Goal: Answer question/provide support: Share knowledge or assist other users

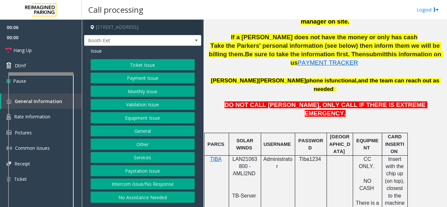
scroll to position [327, 0]
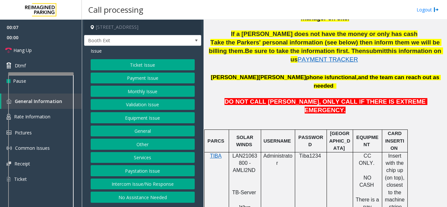
click at [240, 153] on span "LAN21063800 - AMLI2ND" at bounding box center [244, 163] width 25 height 20
copy span "LAN21063800"
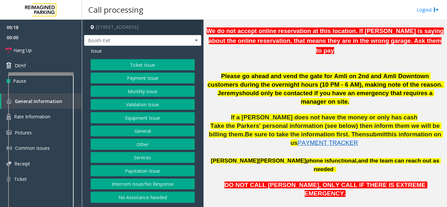
scroll to position [229, 0]
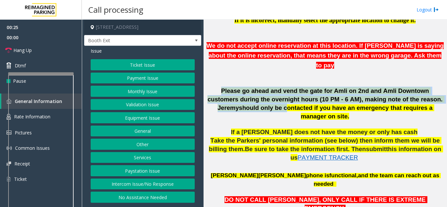
drag, startPoint x: 210, startPoint y: 81, endPoint x: 231, endPoint y: 100, distance: 28.3
click at [231, 100] on p "Please go ahead and vend the gate for Amli on 2nd and Amli Downtown customers d…" at bounding box center [325, 104] width 238 height 34
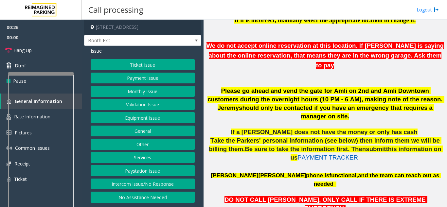
click at [243, 128] on p "If a [PERSON_NAME] does not have the money or only has cash" at bounding box center [325, 132] width 238 height 9
drag, startPoint x: 255, startPoint y: 112, endPoint x: 260, endPoint y: 117, distance: 7.5
click at [260, 129] on span "If a [PERSON_NAME] does not have the money or only has cash" at bounding box center [324, 132] width 186 height 7
click at [256, 137] on span "Take the Parkers' personal information (see below) then inform them we will be …" at bounding box center [325, 144] width 233 height 15
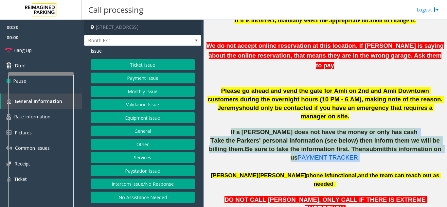
drag, startPoint x: 253, startPoint y: 116, endPoint x: 384, endPoint y: 143, distance: 133.1
click at [384, 143] on div "Please go ahead and vend the gate for Amli on 2nd and Amli Downtown customers d…" at bounding box center [325, 128] width 238 height 82
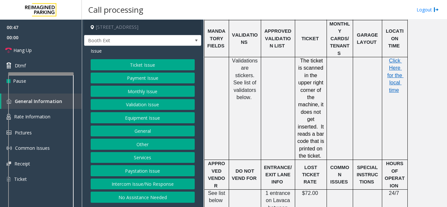
scroll to position [589, 0]
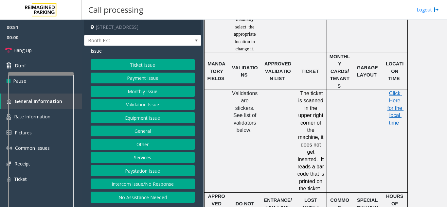
click at [146, 66] on button "Ticket Issue" at bounding box center [143, 64] width 104 height 11
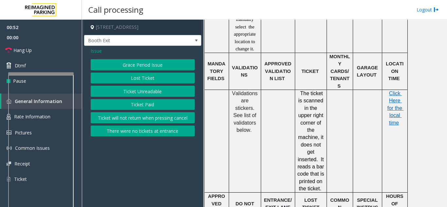
click at [95, 52] on span "Issue" at bounding box center [96, 50] width 11 height 7
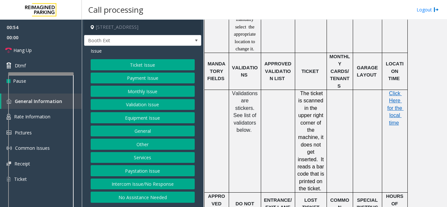
click at [126, 119] on button "Equipment Issue" at bounding box center [143, 117] width 104 height 11
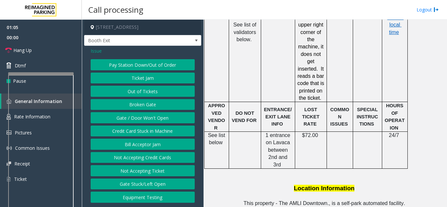
scroll to position [654, 0]
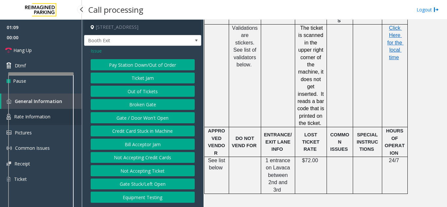
click at [76, 112] on link "Rate Information" at bounding box center [41, 117] width 82 height 16
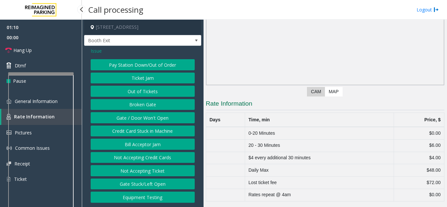
scroll to position [54, 0]
click at [78, 103] on link "General Information" at bounding box center [41, 101] width 82 height 15
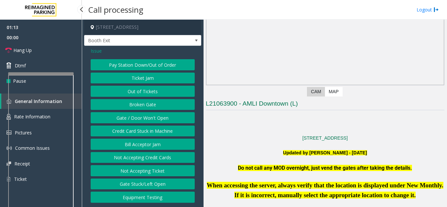
scroll to position [654, 0]
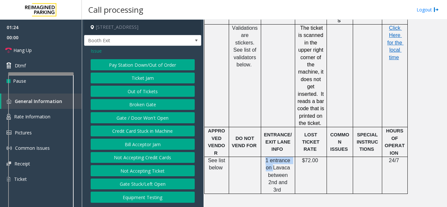
drag, startPoint x: 264, startPoint y: 96, endPoint x: 275, endPoint y: 101, distance: 11.7
click at [275, 157] on p "1 entrance on Lavaca between 2nd and 3rd" at bounding box center [277, 175] width 29 height 37
click at [258, 157] on td at bounding box center [245, 175] width 32 height 37
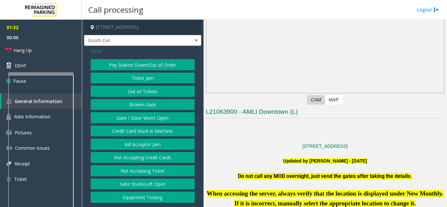
scroll to position [33, 0]
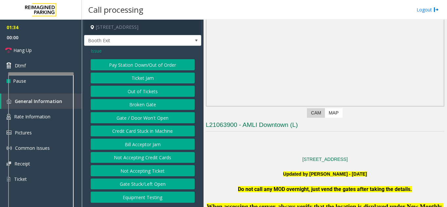
click at [94, 51] on span "Issue" at bounding box center [96, 50] width 11 height 7
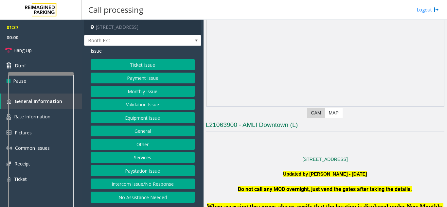
click at [143, 92] on button "Monthly Issue" at bounding box center [143, 91] width 104 height 11
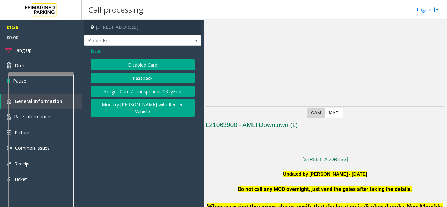
click at [140, 67] on button "Disabled Card" at bounding box center [143, 64] width 104 height 11
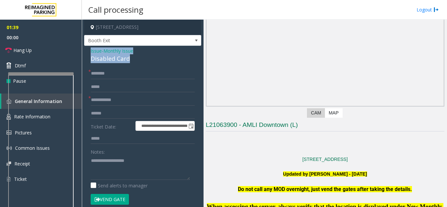
drag, startPoint x: 133, startPoint y: 58, endPoint x: 90, endPoint y: 55, distance: 43.0
click at [89, 50] on div "**********" at bounding box center [142, 188] width 117 height 285
copy div "Issue - Monthly Issue Disabled Card"
click at [98, 162] on textarea at bounding box center [140, 167] width 99 height 25
paste textarea "**********"
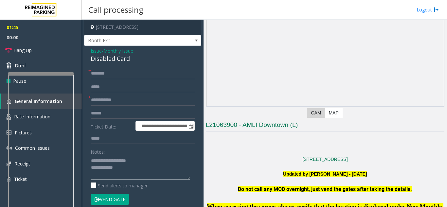
type textarea "**********"
click at [101, 70] on input "text" at bounding box center [143, 73] width 104 height 11
click at [104, 76] on input "***" at bounding box center [143, 73] width 104 height 11
type input "*"
drag, startPoint x: 113, startPoint y: 75, endPoint x: 93, endPoint y: 76, distance: 19.6
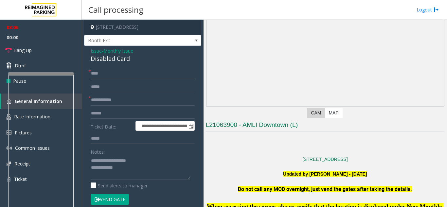
click at [93, 76] on input "***" at bounding box center [143, 73] width 104 height 11
type input "*"
type input "**********"
click at [113, 104] on input "text" at bounding box center [143, 100] width 104 height 11
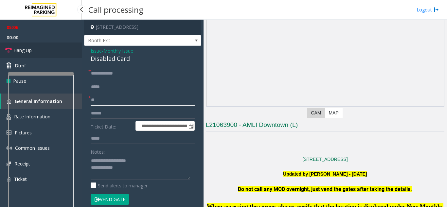
type input "**"
click at [32, 51] on span "Hang Up" at bounding box center [22, 50] width 18 height 7
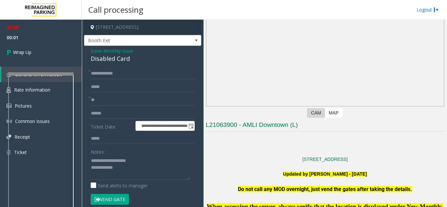
click at [93, 51] on span "Issue" at bounding box center [96, 50] width 11 height 7
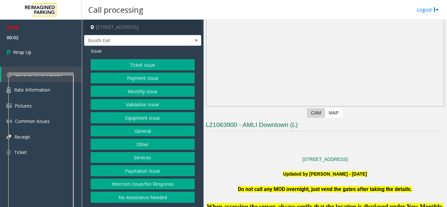
click at [126, 116] on button "Equipment Issue" at bounding box center [143, 117] width 104 height 11
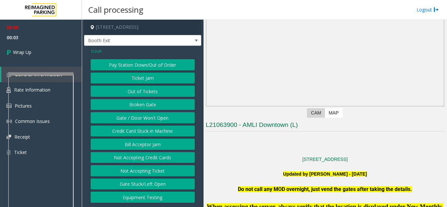
click at [126, 116] on button "Gate / Door Won't Open" at bounding box center [143, 117] width 104 height 11
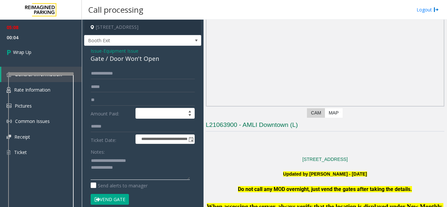
drag, startPoint x: 106, startPoint y: 161, endPoint x: 127, endPoint y: 168, distance: 21.8
click at [127, 168] on textarea at bounding box center [140, 167] width 99 height 25
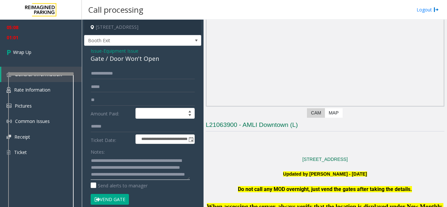
scroll to position [0, 0]
type textarea "**********"
click at [46, 55] on link "Wrap Up" at bounding box center [41, 52] width 82 height 19
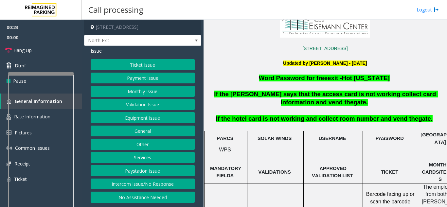
scroll to position [131, 0]
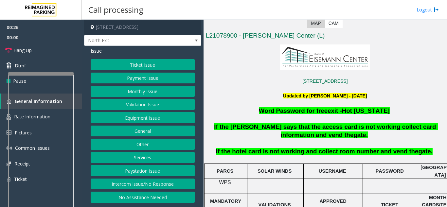
click at [129, 157] on button "Services" at bounding box center [143, 157] width 104 height 11
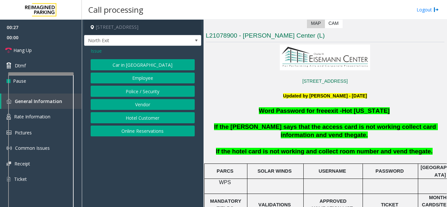
click at [134, 119] on button "Hotel Customer" at bounding box center [143, 117] width 104 height 11
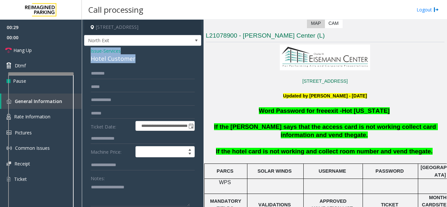
drag, startPoint x: 140, startPoint y: 57, endPoint x: 91, endPoint y: 51, distance: 49.7
click at [91, 51] on div "Issue - Services Hotel Customer" at bounding box center [143, 55] width 104 height 16
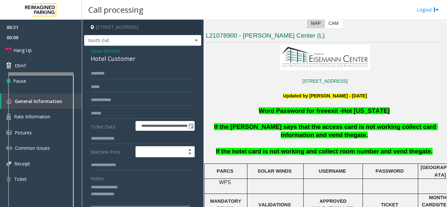
type textarea "**********"
click at [100, 139] on input "text" at bounding box center [143, 138] width 104 height 11
type input "***"
click at [99, 77] on input "text" at bounding box center [143, 73] width 104 height 11
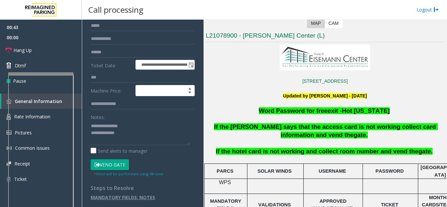
scroll to position [61, 0]
type input "*****"
click at [109, 163] on button "Vend Gate" at bounding box center [110, 164] width 38 height 11
click at [136, 136] on textarea at bounding box center [140, 132] width 99 height 25
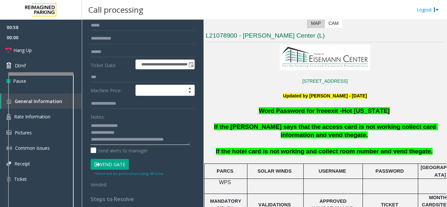
scroll to position [5, 0]
type textarea "**********"
click at [60, 50] on link "Hang Up" at bounding box center [41, 50] width 82 height 15
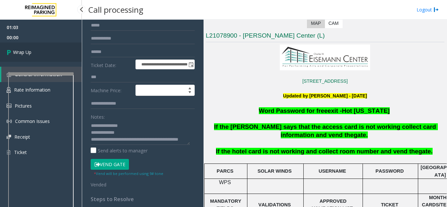
click at [41, 47] on link "Wrap Up" at bounding box center [41, 52] width 82 height 19
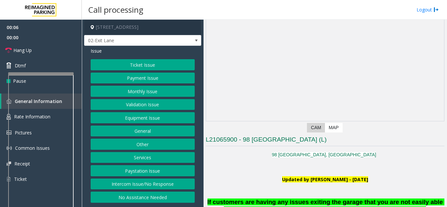
scroll to position [164, 0]
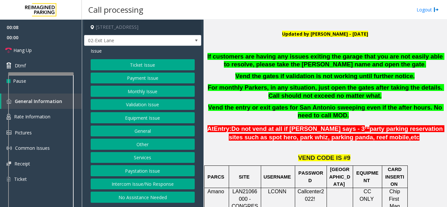
click at [135, 91] on button "Monthly Issue" at bounding box center [143, 91] width 104 height 11
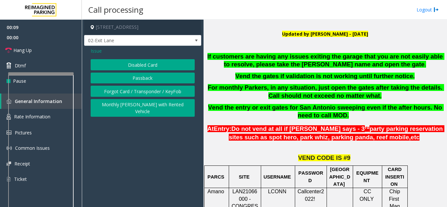
click at [134, 63] on button "Disabled Card" at bounding box center [143, 64] width 104 height 11
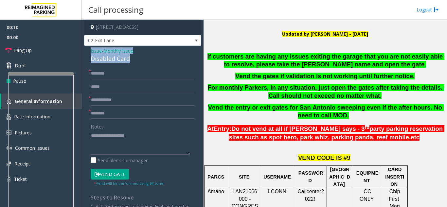
drag, startPoint x: 135, startPoint y: 58, endPoint x: 90, endPoint y: 54, distance: 45.0
click at [90, 54] on div "Issue - Monthly Issue Disabled Card * * * Notes: Send alerts to manager Vend Ga…" at bounding box center [142, 155] width 117 height 219
click at [139, 143] on textarea at bounding box center [140, 142] width 99 height 25
type textarea "**********"
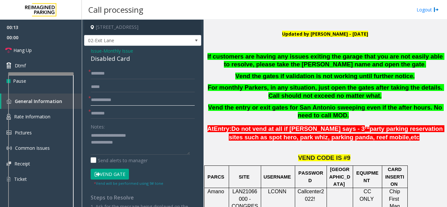
click at [115, 102] on input "text" at bounding box center [143, 100] width 104 height 11
type input "********"
click at [119, 68] on input "text" at bounding box center [143, 73] width 104 height 11
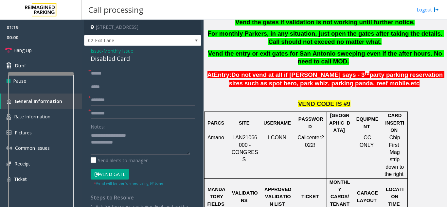
scroll to position [229, 0]
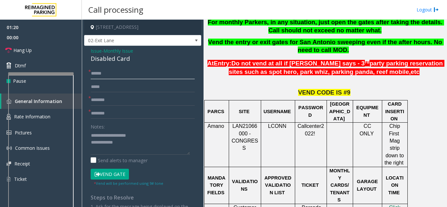
type input "*****"
click at [103, 114] on input "text" at bounding box center [143, 113] width 104 height 11
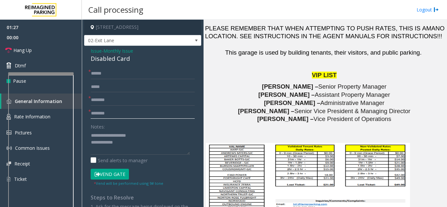
scroll to position [818, 0]
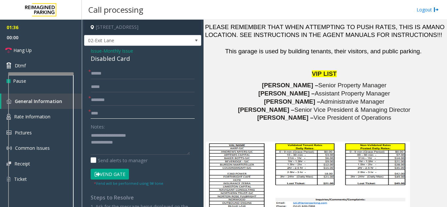
click at [96, 114] on input "***" at bounding box center [143, 113] width 104 height 11
click at [119, 177] on button "Vend Gate" at bounding box center [110, 174] width 38 height 11
click at [111, 113] on input "****" at bounding box center [143, 113] width 104 height 11
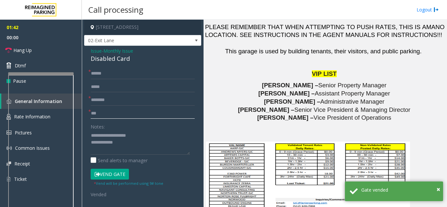
type input "***"
click at [128, 141] on textarea at bounding box center [140, 142] width 99 height 25
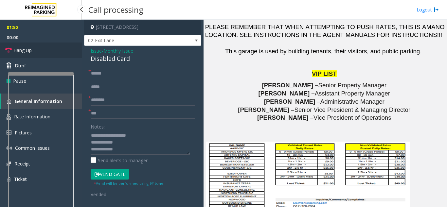
click at [44, 51] on link "Hang Up" at bounding box center [41, 50] width 82 height 15
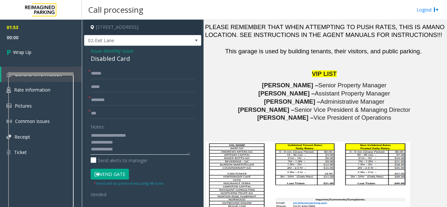
click at [132, 154] on textarea at bounding box center [140, 142] width 99 height 25
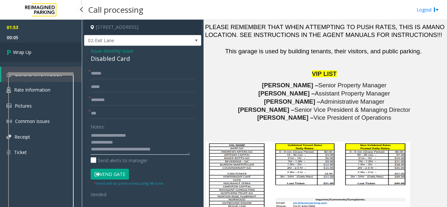
type textarea "**********"
click at [25, 45] on link "Wrap Up" at bounding box center [41, 52] width 82 height 19
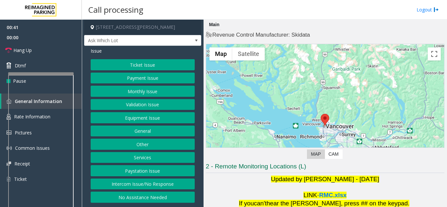
click at [117, 182] on button "Intercom Issue/No Response" at bounding box center [143, 184] width 104 height 11
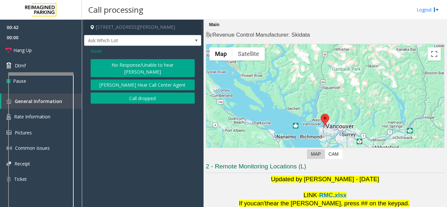
click at [124, 67] on button "No Response/Unable to hear [PERSON_NAME]" at bounding box center [143, 68] width 104 height 18
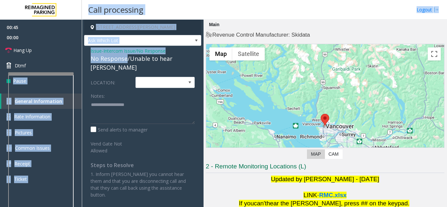
drag, startPoint x: 126, startPoint y: 60, endPoint x: 82, endPoint y: 61, distance: 43.5
click at [82, 61] on div "[STREET_ADDRESS][PERSON_NAME] Ask Which Lot Issue - Intercom Issue/No Response …" at bounding box center [264, 113] width 365 height 187
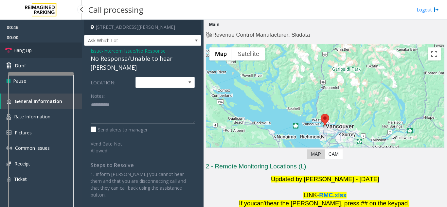
type textarea "**********"
click at [30, 47] on span "Hang Up" at bounding box center [22, 50] width 18 height 7
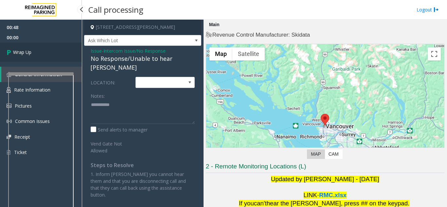
click at [11, 51] on icon at bounding box center [10, 52] width 7 height 11
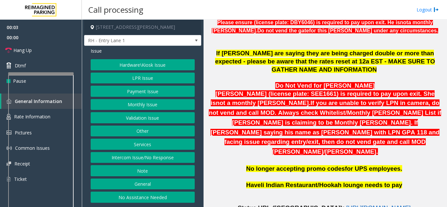
scroll to position [229, 0]
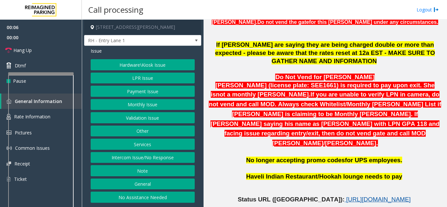
click at [346, 196] on span "[URL][DOMAIN_NAME]" at bounding box center [378, 199] width 64 height 7
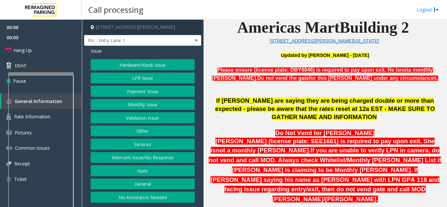
scroll to position [164, 0]
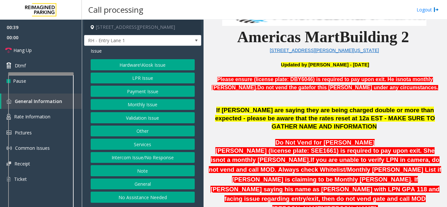
click at [123, 78] on button "LPR Issue" at bounding box center [143, 78] width 104 height 11
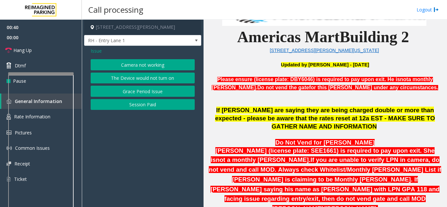
click at [127, 66] on button "Camera not working" at bounding box center [143, 64] width 104 height 11
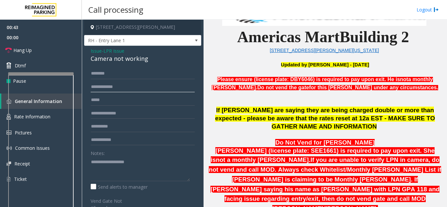
click at [110, 88] on input "text" at bounding box center [143, 86] width 104 height 11
click at [239, 99] on p at bounding box center [325, 99] width 238 height 15
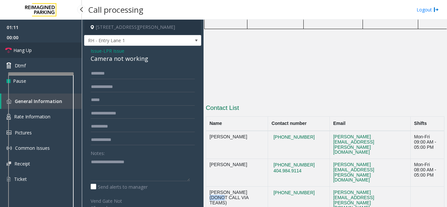
click at [53, 47] on link "Hang Up" at bounding box center [41, 50] width 82 height 15
click at [111, 169] on textarea at bounding box center [140, 169] width 99 height 25
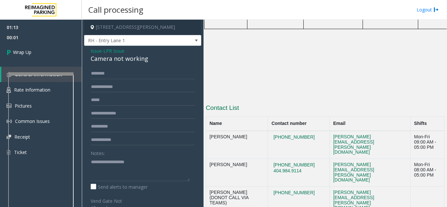
click at [99, 51] on span "Issue" at bounding box center [96, 50] width 11 height 7
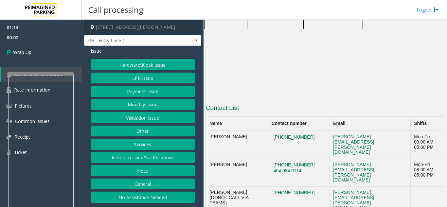
click at [133, 67] on button "Hardware\Kiosk Issue" at bounding box center [143, 64] width 104 height 11
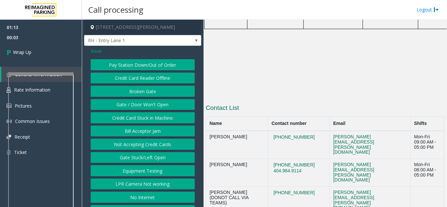
click at [133, 104] on button "Gate / Door Won't Open" at bounding box center [143, 104] width 104 height 11
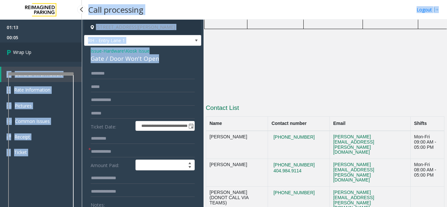
drag, startPoint x: 148, startPoint y: 56, endPoint x: 81, endPoint y: 52, distance: 67.2
click at [81, 52] on app-root "**********" at bounding box center [223, 103] width 447 height 207
click at [104, 63] on div "Gate / Door Won't Open" at bounding box center [143, 58] width 104 height 9
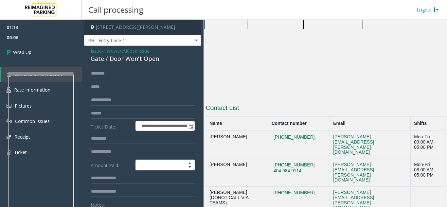
click at [109, 54] on span "Hardware\Kiosk Issue" at bounding box center [126, 50] width 46 height 7
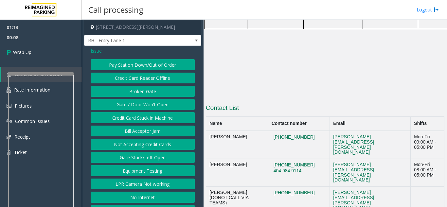
click at [133, 106] on button "Gate / Door Won't Open" at bounding box center [143, 104] width 104 height 11
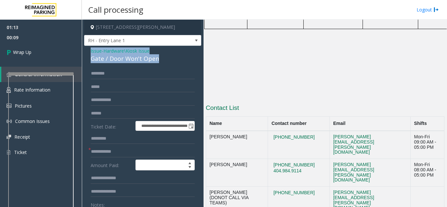
drag, startPoint x: 159, startPoint y: 57, endPoint x: 87, endPoint y: 52, distance: 72.5
click at [87, 52] on div "**********" at bounding box center [142, 200] width 117 height 309
copy div "Issue - Hardware\Kiosk Issue Gate / Door Won't Open"
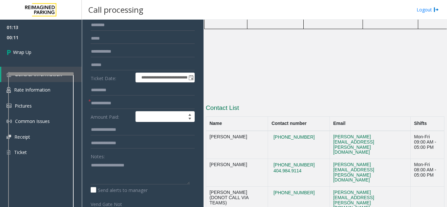
scroll to position [65, 0]
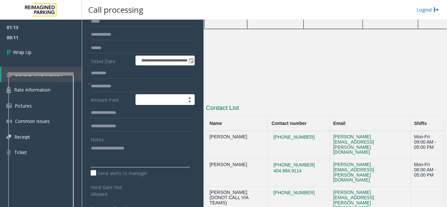
paste textarea "**********"
click at [97, 148] on textarea at bounding box center [140, 155] width 99 height 25
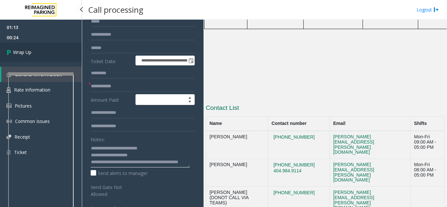
type textarea "**********"
click at [29, 56] on link "Wrap Up" at bounding box center [41, 52] width 82 height 19
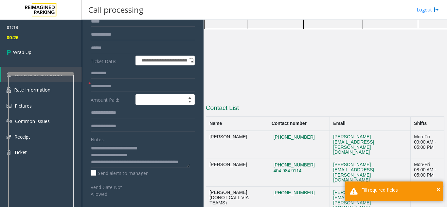
click at [107, 80] on form "**********" at bounding box center [143, 100] width 104 height 195
click at [106, 86] on input "text" at bounding box center [143, 86] width 104 height 11
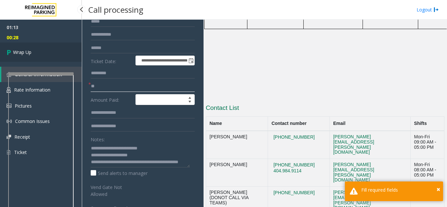
type input "**"
click at [39, 60] on link "Wrap Up" at bounding box center [41, 52] width 82 height 19
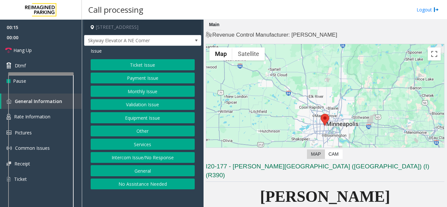
click at [145, 157] on button "Intercom Issue/No Response" at bounding box center [143, 157] width 104 height 11
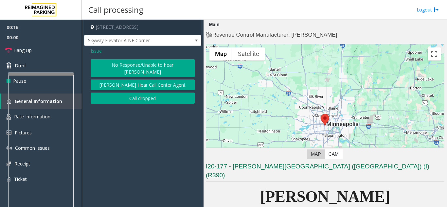
click at [130, 64] on button "No Response/Unable to hear [PERSON_NAME]" at bounding box center [143, 68] width 104 height 18
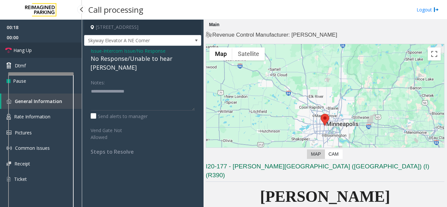
click at [62, 53] on link "Hang Up" at bounding box center [41, 50] width 82 height 15
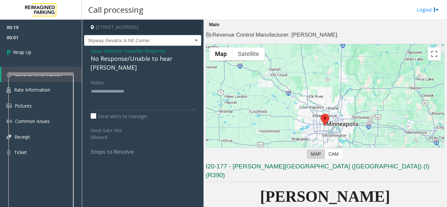
click at [127, 57] on div "No Response/Unable to hear [PERSON_NAME]" at bounding box center [143, 63] width 104 height 18
drag, startPoint x: 124, startPoint y: 59, endPoint x: 88, endPoint y: 58, distance: 35.7
click at [88, 58] on div "Issue - Intercom Issue/No Response No Response/Unable to hear [PERSON_NAME] Not…" at bounding box center [142, 104] width 117 height 116
click at [110, 57] on div "No Response/Unable to hear [PERSON_NAME]" at bounding box center [143, 63] width 104 height 18
drag, startPoint x: 126, startPoint y: 60, endPoint x: 91, endPoint y: 61, distance: 35.4
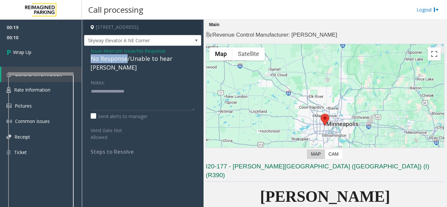
click at [91, 61] on div "No Response/Unable to hear [PERSON_NAME]" at bounding box center [143, 63] width 104 height 18
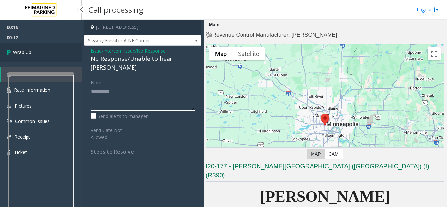
type textarea "**********"
click at [53, 56] on link "Wrap Up" at bounding box center [41, 52] width 82 height 19
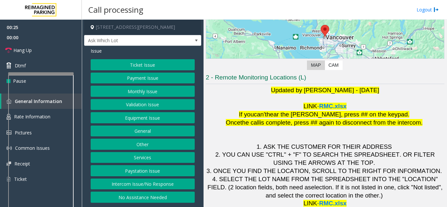
scroll to position [96, 0]
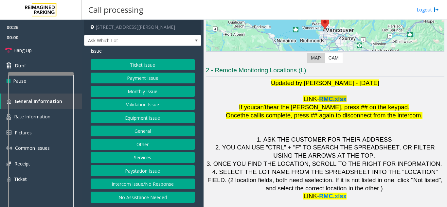
click at [342, 98] on span "RMC.xlsx" at bounding box center [332, 98] width 27 height 7
click at [130, 104] on button "Validation Issue" at bounding box center [143, 104] width 104 height 11
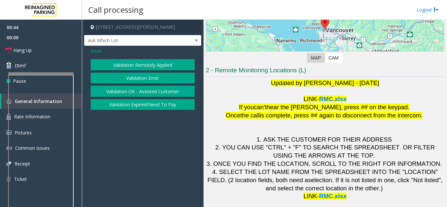
click at [136, 77] on button "Validation Error" at bounding box center [143, 78] width 104 height 11
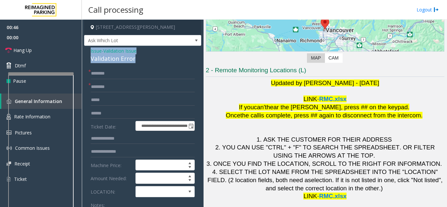
drag, startPoint x: 131, startPoint y: 60, endPoint x: 86, endPoint y: 49, distance: 46.2
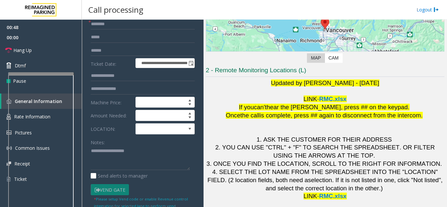
scroll to position [65, 0]
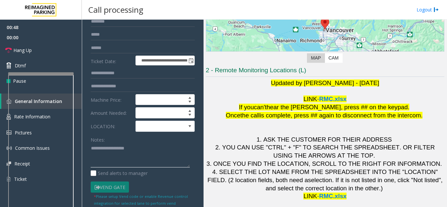
click at [94, 158] on textarea at bounding box center [140, 155] width 99 height 25
paste textarea "**********"
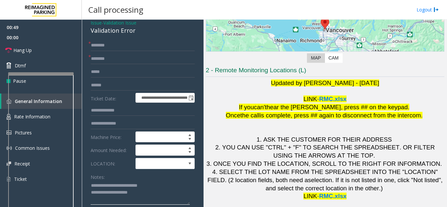
scroll to position [0, 0]
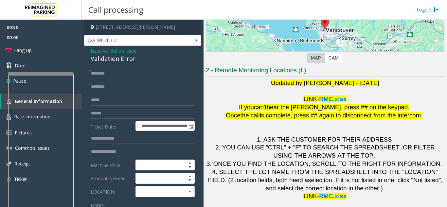
type textarea "**********"
click at [100, 74] on input "text" at bounding box center [143, 73] width 104 height 11
click at [165, 194] on span at bounding box center [159, 191] width 47 height 10
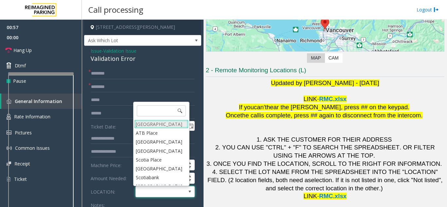
click at [160, 123] on Village "[GEOGRAPHIC_DATA]" at bounding box center [161, 124] width 54 height 9
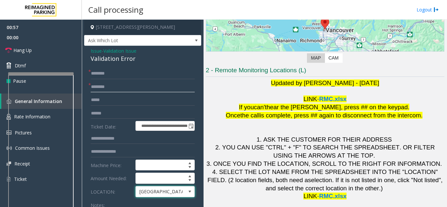
click at [103, 85] on input "text" at bounding box center [143, 86] width 104 height 11
click at [98, 68] on input "text" at bounding box center [143, 73] width 104 height 11
type input "*******"
drag, startPoint x: 99, startPoint y: 73, endPoint x: 93, endPoint y: 87, distance: 16.0
click at [93, 87] on input "text" at bounding box center [143, 86] width 104 height 11
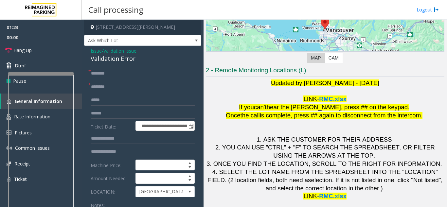
click at [114, 82] on input "text" at bounding box center [143, 86] width 104 height 11
type input "********"
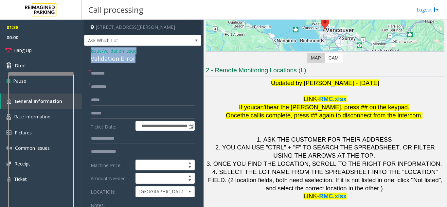
drag, startPoint x: 142, startPoint y: 60, endPoint x: 88, endPoint y: 50, distance: 54.4
copy div "Issue - Validation Issue Validation Error"
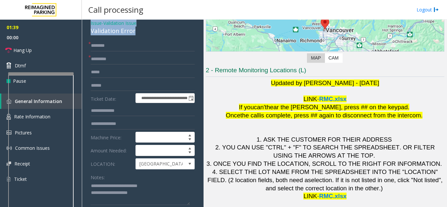
scroll to position [65, 0]
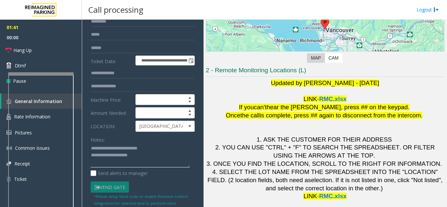
drag, startPoint x: 144, startPoint y: 157, endPoint x: 91, endPoint y: 147, distance: 53.5
click at [91, 147] on textarea at bounding box center [140, 155] width 99 height 25
paste textarea
click at [98, 50] on input "text" at bounding box center [143, 48] width 104 height 11
click at [133, 158] on textarea at bounding box center [140, 155] width 99 height 25
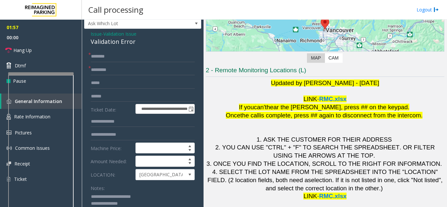
scroll to position [33, 0]
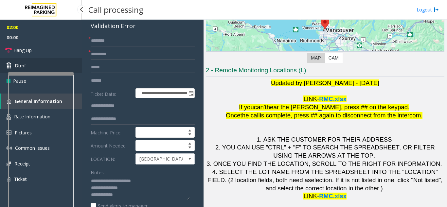
type textarea "**********"
click at [43, 63] on link "Dtmf" at bounding box center [41, 65] width 82 height 15
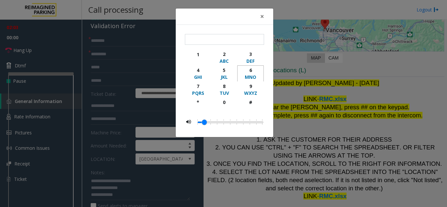
click at [253, 74] on div "MNO" at bounding box center [250, 77] width 18 height 7
type input "*"
click at [260, 17] on span "×" at bounding box center [262, 16] width 4 height 9
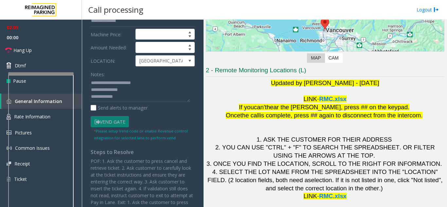
scroll to position [65, 0]
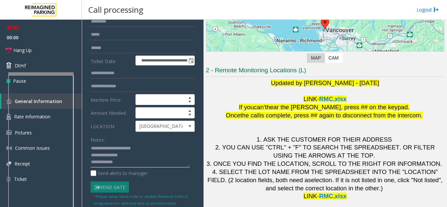
click at [124, 163] on textarea at bounding box center [140, 155] width 99 height 25
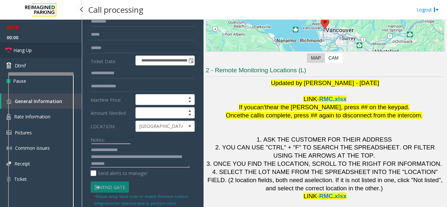
type textarea "**********"
click at [27, 45] on link "Hang Up" at bounding box center [41, 50] width 82 height 15
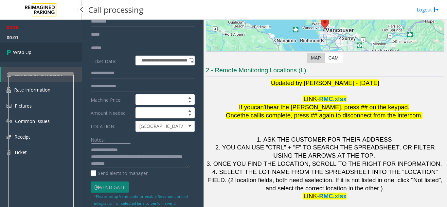
click at [20, 56] on link "Wrap Up" at bounding box center [41, 52] width 82 height 19
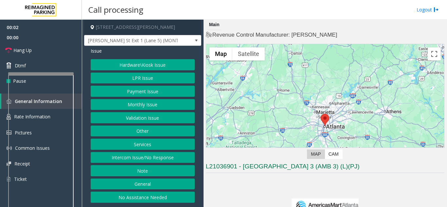
click at [85, 144] on div "Issue Hardware\Kiosk Issue LPR Issue Payment Issue Monthly Issue Validation Iss…" at bounding box center [142, 126] width 117 height 160
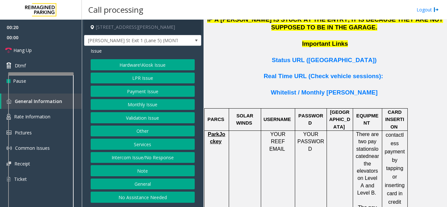
scroll to position [523, 0]
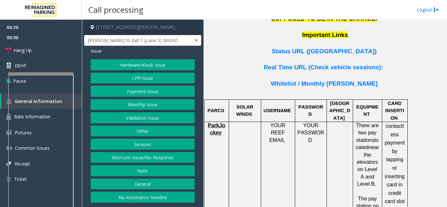
click at [216, 123] on span "ParkJockey" at bounding box center [216, 129] width 17 height 13
click at [142, 65] on button "Hardware\Kiosk Issue" at bounding box center [143, 64] width 104 height 11
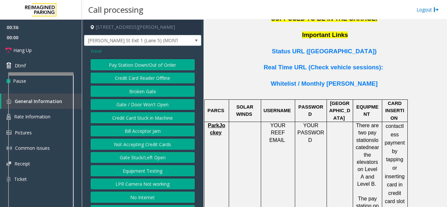
click at [136, 104] on button "Gate / Door Won't Open" at bounding box center [143, 104] width 104 height 11
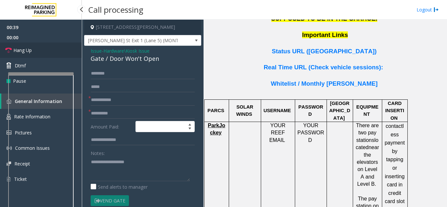
click at [55, 52] on link "Hang Up" at bounding box center [41, 50] width 82 height 15
click at [110, 95] on input "text" at bounding box center [143, 100] width 104 height 11
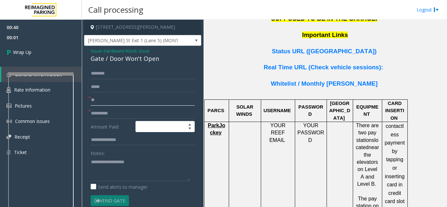
type input "**"
click at [96, 117] on input "text" at bounding box center [143, 113] width 104 height 11
type input "**"
click at [106, 160] on textarea at bounding box center [140, 169] width 99 height 25
click at [126, 166] on textarea at bounding box center [140, 169] width 99 height 25
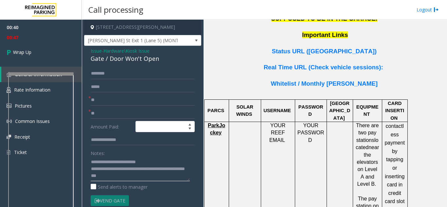
click at [125, 173] on textarea at bounding box center [140, 169] width 99 height 25
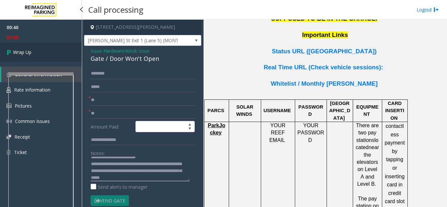
type textarea "**********"
click at [20, 53] on span "Wrap Up" at bounding box center [22, 52] width 18 height 7
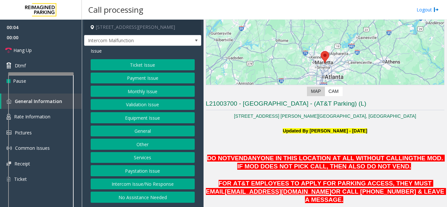
scroll to position [65, 0]
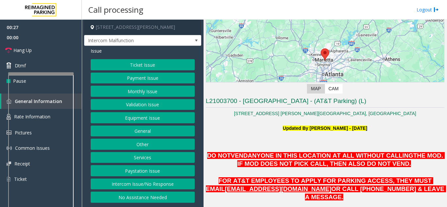
click at [146, 97] on button "Monthly Issue" at bounding box center [143, 91] width 104 height 11
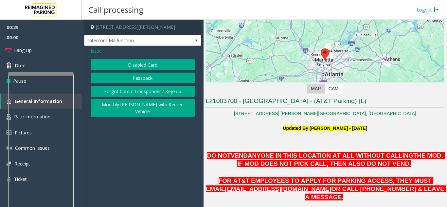
click at [142, 70] on button "Disabled Card" at bounding box center [143, 64] width 104 height 11
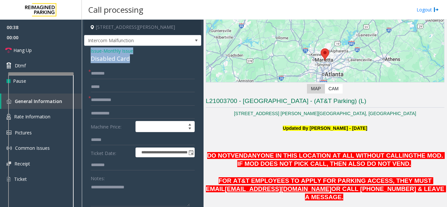
drag, startPoint x: 133, startPoint y: 67, endPoint x: 83, endPoint y: 59, distance: 50.8
click at [83, 59] on app-call-processing-form "**********" at bounding box center [143, 113] width 122 height 187
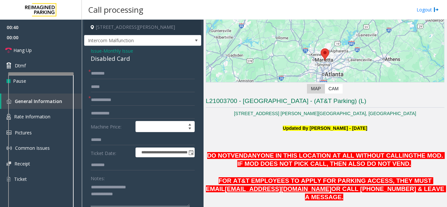
click at [129, 200] on textarea at bounding box center [140, 194] width 99 height 25
type textarea "**********"
click at [105, 78] on input "text" at bounding box center [143, 73] width 104 height 11
type input "*"
type input "**"
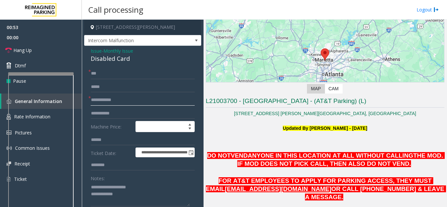
click at [106, 105] on input "text" at bounding box center [143, 100] width 104 height 11
type input "**"
click at [120, 98] on form "**********" at bounding box center [143, 156] width 104 height 177
click at [114, 114] on input "text" at bounding box center [143, 113] width 104 height 11
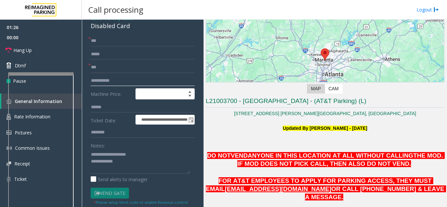
scroll to position [0, 0]
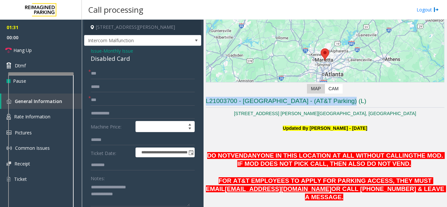
drag, startPoint x: 206, startPoint y: 101, endPoint x: 362, endPoint y: 106, distance: 156.1
click at [362, 106] on h3 "L21003700 - [GEOGRAPHIC_DATA] - (AT&T Parking) (L)" at bounding box center [325, 102] width 238 height 11
click at [361, 104] on h3 "L21003700 - [GEOGRAPHIC_DATA] - (AT&T Parking) (L)" at bounding box center [325, 102] width 238 height 11
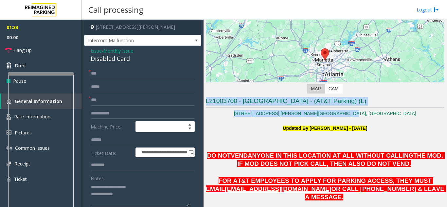
drag, startPoint x: 382, startPoint y: 115, endPoint x: 206, endPoint y: 96, distance: 176.6
click at [206, 96] on div "Revenue Control Manufacturer: TIBA ← Move left → Move right ↑ Move up ↓ Move do…" at bounding box center [325, 198] width 238 height 465
click at [219, 110] on p "[STREET_ADDRESS] [PERSON_NAME][GEOGRAPHIC_DATA], [GEOGRAPHIC_DATA]" at bounding box center [325, 113] width 238 height 7
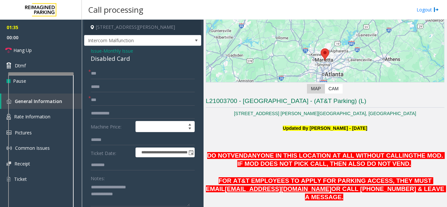
click at [205, 100] on div "Main Revenue Control Manufacturer: TIBA ← Move left → Move right ↑ Move up ↓ Mo…" at bounding box center [324, 113] width 243 height 187
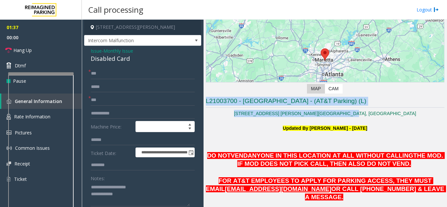
drag, startPoint x: 206, startPoint y: 100, endPoint x: 380, endPoint y: 111, distance: 174.6
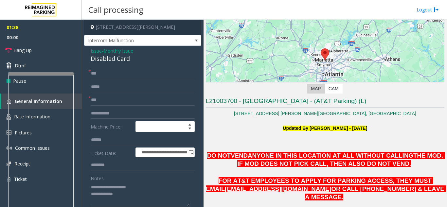
click at [381, 117] on p at bounding box center [325, 120] width 238 height 7
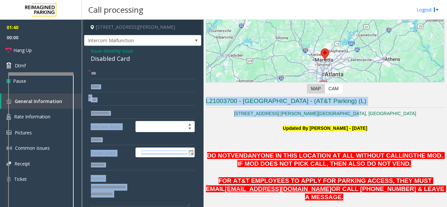
drag, startPoint x: 376, startPoint y: 114, endPoint x: 199, endPoint y: 96, distance: 178.5
click at [199, 96] on div "**********" at bounding box center [264, 113] width 365 height 187
click at [211, 103] on h3 "L21003700 - [GEOGRAPHIC_DATA] - (AT&T Parking) (L)" at bounding box center [325, 102] width 238 height 11
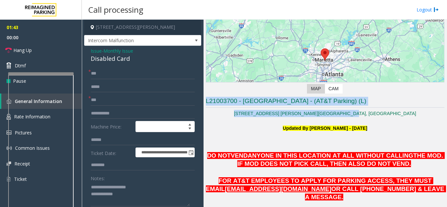
drag, startPoint x: 205, startPoint y: 100, endPoint x: 385, endPoint y: 108, distance: 180.0
click at [380, 115] on p "[STREET_ADDRESS] [PERSON_NAME][GEOGRAPHIC_DATA], [GEOGRAPHIC_DATA]" at bounding box center [325, 113] width 238 height 7
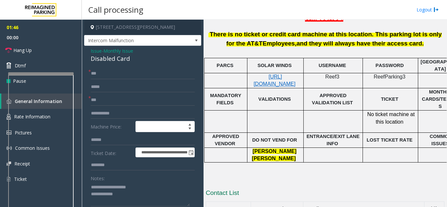
scroll to position [278, 0]
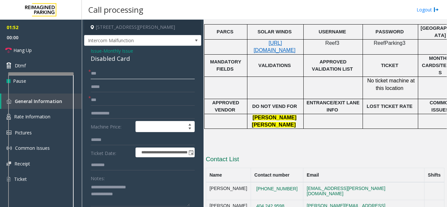
click at [102, 79] on input "**" at bounding box center [143, 73] width 104 height 11
type input "*"
type input "***"
click at [109, 106] on input "**" at bounding box center [143, 100] width 104 height 11
type input "*"
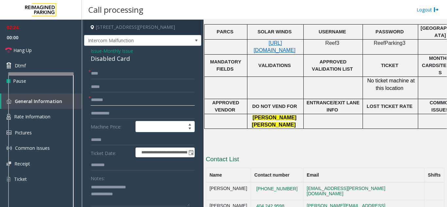
drag, startPoint x: 111, startPoint y: 107, endPoint x: 92, endPoint y: 105, distance: 19.1
click at [92, 105] on input "******" at bounding box center [143, 100] width 104 height 11
click at [112, 105] on input "******" at bounding box center [143, 100] width 104 height 11
click at [118, 105] on input "*********" at bounding box center [143, 100] width 104 height 11
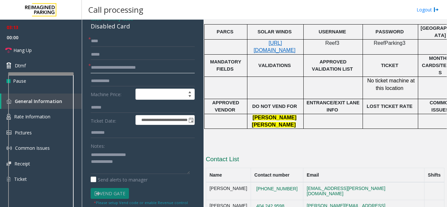
scroll to position [33, 0]
type input "**********"
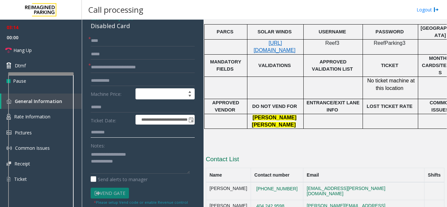
click at [113, 138] on input "text" at bounding box center [143, 132] width 104 height 11
type input "******"
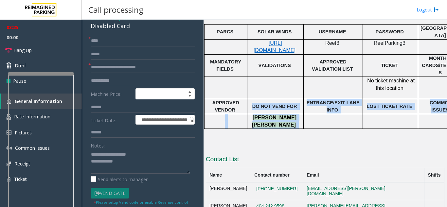
drag, startPoint x: 289, startPoint y: 110, endPoint x: 241, endPoint y: 99, distance: 49.7
click at [241, 99] on tbody "PARCS SOLAR WINDS USERNAME PASSWORD PARIS EQUIPMENT CARD INSERTION [URL][DOMAIN…" at bounding box center [381, 77] width 355 height 104
click at [262, 114] on p "[PERSON_NAME]" at bounding box center [275, 117] width 51 height 7
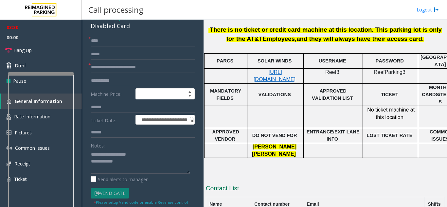
scroll to position [278, 0]
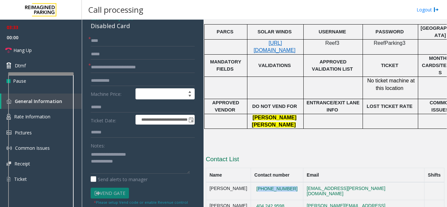
drag, startPoint x: 301, startPoint y: 172, endPoint x: 259, endPoint y: 180, distance: 42.5
click at [259, 182] on td "[PHONE_NUMBER]" at bounding box center [277, 191] width 52 height 18
copy button "[PHONE_NUMBER]"
click at [125, 168] on textarea at bounding box center [140, 161] width 99 height 25
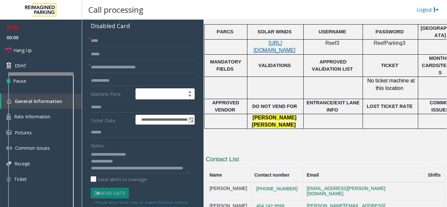
drag, startPoint x: 129, startPoint y: 169, endPoint x: 104, endPoint y: 148, distance: 33.4
click at [104, 148] on label "Notes:" at bounding box center [98, 144] width 14 height 9
click at [133, 174] on textarea at bounding box center [140, 161] width 99 height 25
drag, startPoint x: 230, startPoint y: 176, endPoint x: 207, endPoint y: 176, distance: 22.9
click at [207, 182] on td "[PERSON_NAME]" at bounding box center [228, 191] width 45 height 18
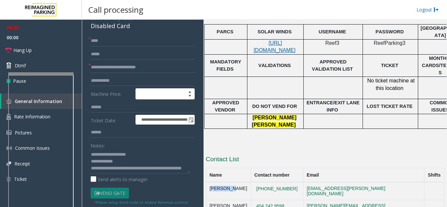
scroll to position [7, 0]
click at [156, 174] on textarea at bounding box center [140, 161] width 99 height 25
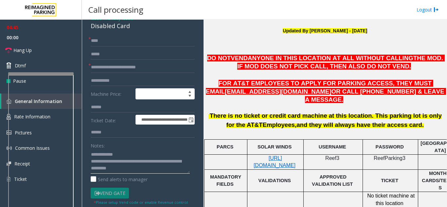
scroll to position [147, 0]
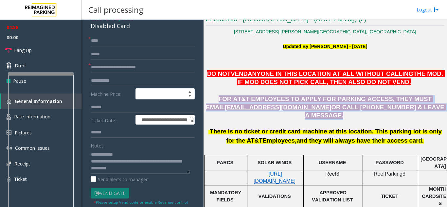
drag, startPoint x: 372, startPoint y: 105, endPoint x: 220, endPoint y: 103, distance: 152.1
click at [220, 103] on p "FOR AT&T EMPLOYEES TO APPLY FOR PARKING ACCESS, THEY MUST EMAIL [EMAIL_ADDRESS]…" at bounding box center [325, 107] width 238 height 24
click at [232, 102] on span "FOR AT&T EMPLOYEES TO APPLY FOR PARKING ACCESS, THEY MUST EMAIL" at bounding box center [319, 102] width 227 height 15
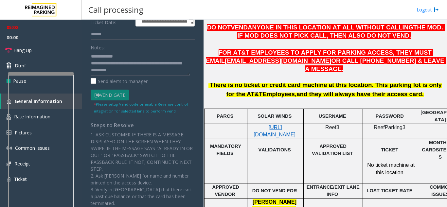
scroll to position [278, 0]
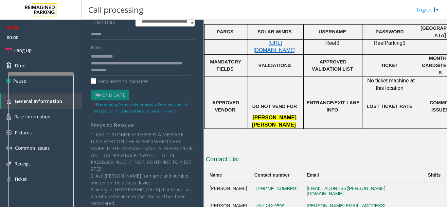
drag, startPoint x: 252, startPoint y: 174, endPoint x: 209, endPoint y: 179, distance: 42.8
click at [209, 182] on td "[PERSON_NAME]" at bounding box center [228, 191] width 45 height 18
copy td "[PERSON_NAME]"
click at [160, 76] on textarea at bounding box center [140, 63] width 99 height 25
paste textarea "**********"
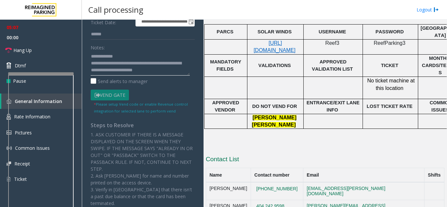
scroll to position [12, 0]
click at [91, 76] on textarea at bounding box center [140, 63] width 99 height 25
click at [132, 76] on textarea at bounding box center [140, 63] width 99 height 25
drag, startPoint x: 149, startPoint y: 80, endPoint x: 136, endPoint y: 81, distance: 13.1
click at [136, 76] on textarea at bounding box center [140, 63] width 99 height 25
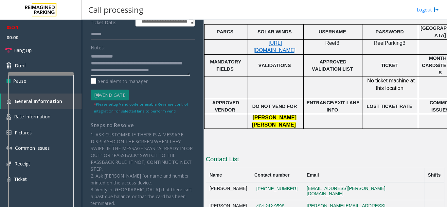
click at [161, 76] on textarea at bounding box center [140, 63] width 99 height 25
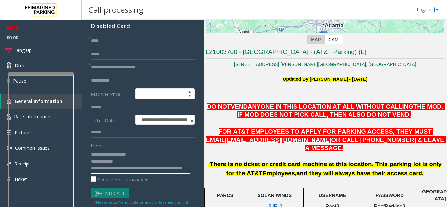
scroll to position [21, 0]
drag, startPoint x: 91, startPoint y: 167, endPoint x: 103, endPoint y: 177, distance: 15.5
click at [103, 174] on textarea at bounding box center [140, 161] width 99 height 25
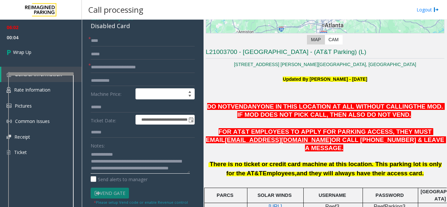
click at [156, 162] on textarea at bounding box center [140, 161] width 99 height 25
click at [105, 174] on textarea at bounding box center [140, 161] width 99 height 25
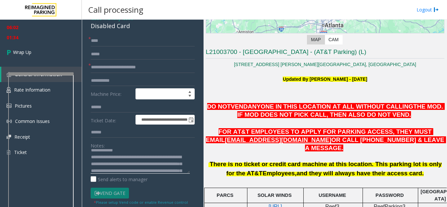
scroll to position [0, 0]
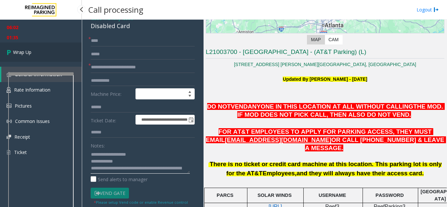
type textarea "**********"
click at [40, 54] on link "Wrap Up" at bounding box center [41, 52] width 82 height 19
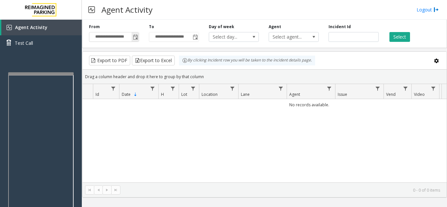
click at [137, 40] on span "Toggle popup" at bounding box center [134, 37] width 7 height 10
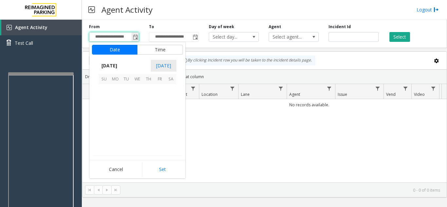
scroll to position [117296, 0]
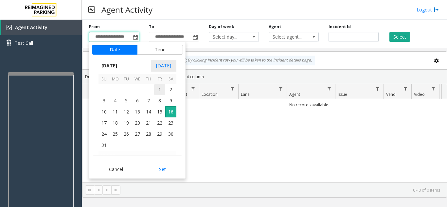
click at [160, 92] on span "1" at bounding box center [159, 89] width 11 height 11
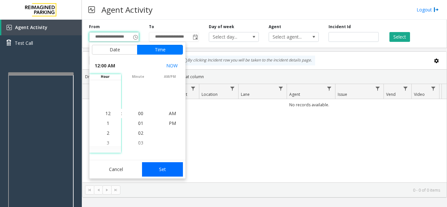
click at [161, 173] on button "Set" at bounding box center [162, 169] width 41 height 14
type input "**********"
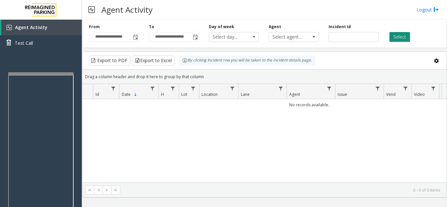
click at [404, 35] on button "Select" at bounding box center [399, 37] width 21 height 10
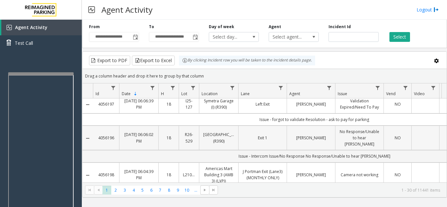
scroll to position [0, 0]
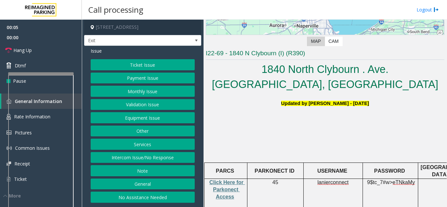
scroll to position [131, 0]
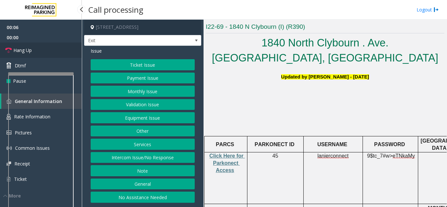
click at [58, 58] on link "Hang Up" at bounding box center [41, 50] width 82 height 15
click at [60, 54] on link "Hang Up" at bounding box center [41, 50] width 82 height 15
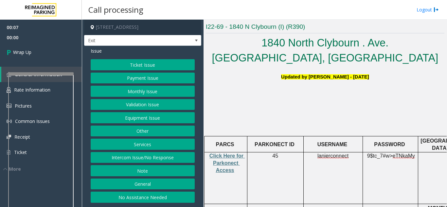
click at [138, 198] on button "No Assistance Needed" at bounding box center [143, 197] width 104 height 11
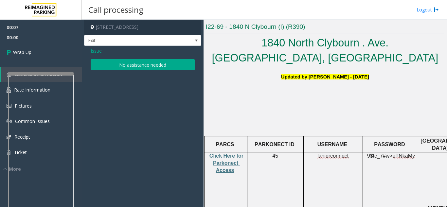
click at [123, 63] on button "No assistance needed" at bounding box center [143, 64] width 104 height 11
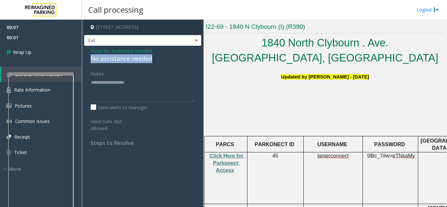
drag, startPoint x: 158, startPoint y: 58, endPoint x: 88, endPoint y: 61, distance: 70.0
click at [88, 61] on div "Issue - No Assistance Needed No assistance needed Notes: Send alerts to manager…" at bounding box center [142, 99] width 117 height 107
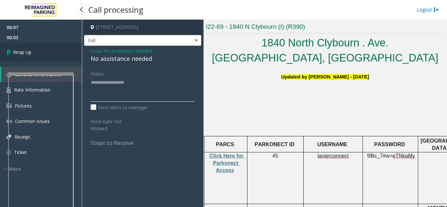
type textarea "**********"
click at [59, 60] on link "Wrap Up" at bounding box center [41, 52] width 82 height 19
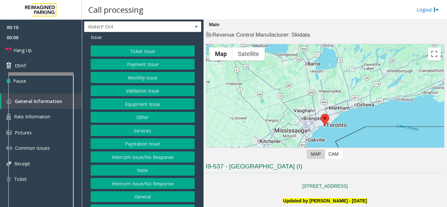
scroll to position [26, 0]
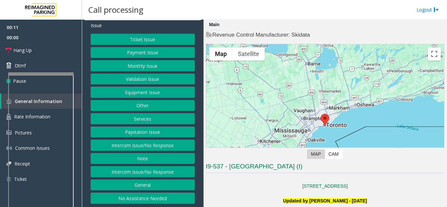
click at [132, 147] on button "Intercom Issue/No Response" at bounding box center [143, 145] width 104 height 11
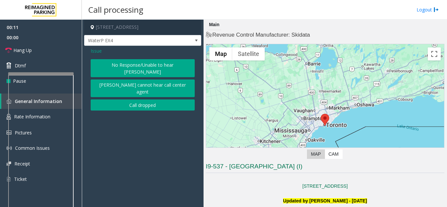
scroll to position [0, 0]
click at [120, 67] on button "No Response/Unable to hear [PERSON_NAME]" at bounding box center [143, 68] width 104 height 18
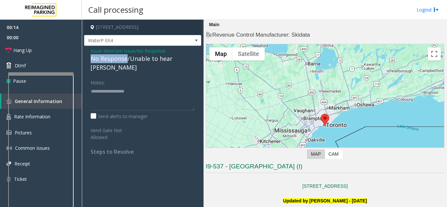
drag, startPoint x: 126, startPoint y: 60, endPoint x: 83, endPoint y: 62, distance: 43.5
click at [83, 62] on app-call-processing-form "[STREET_ADDRESS] Issue - Intercom Issue/No Response No Response/Unable to hear …" at bounding box center [143, 113] width 122 height 187
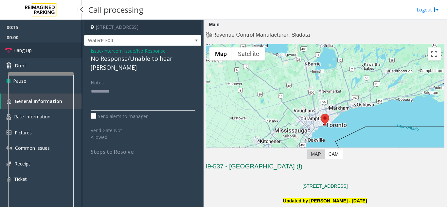
type textarea "**********"
click at [44, 48] on link "Hang Up" at bounding box center [41, 50] width 82 height 15
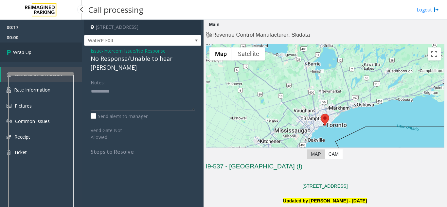
click at [41, 49] on link "Wrap Up" at bounding box center [41, 52] width 82 height 19
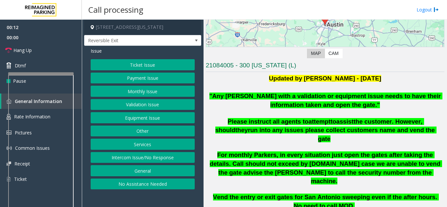
scroll to position [131, 0]
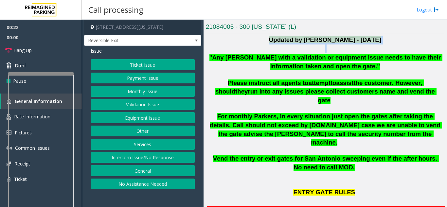
drag, startPoint x: 210, startPoint y: 61, endPoint x: 250, endPoint y: 34, distance: 48.5
click at [253, 51] on p at bounding box center [325, 48] width 238 height 9
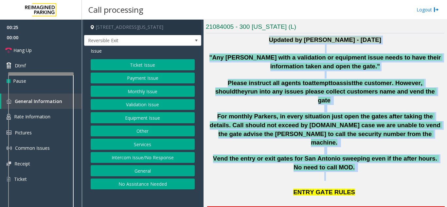
drag, startPoint x: 255, startPoint y: 40, endPoint x: 371, endPoint y: 162, distance: 168.9
click at [369, 158] on p "Vend the entry or exit gates for San Antonio sweeping even if the after hours. …" at bounding box center [324, 167] width 233 height 26
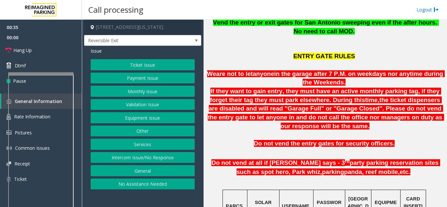
scroll to position [360, 0]
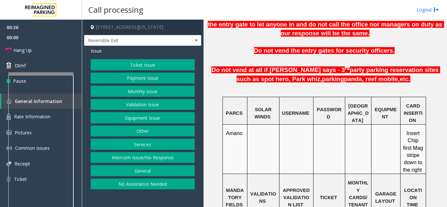
click at [143, 67] on button "Ticket Issue" at bounding box center [143, 64] width 104 height 11
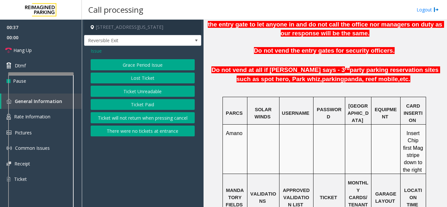
click at [139, 93] on button "Ticket Unreadable" at bounding box center [143, 91] width 104 height 11
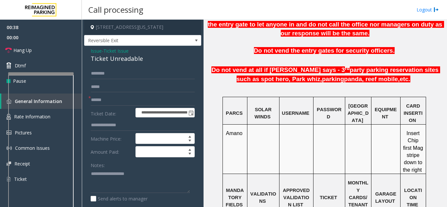
click at [94, 49] on span "Issue" at bounding box center [96, 50] width 11 height 7
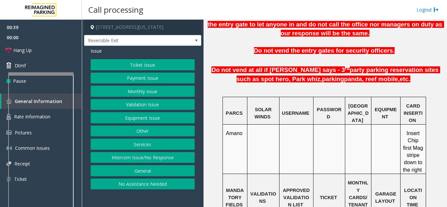
click at [133, 65] on button "Ticket Issue" at bounding box center [143, 64] width 104 height 11
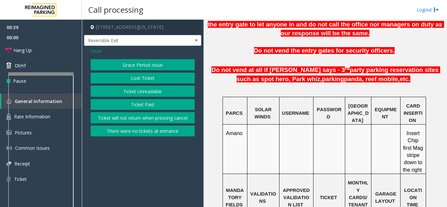
click at [139, 104] on button "Ticket Paid" at bounding box center [143, 104] width 104 height 11
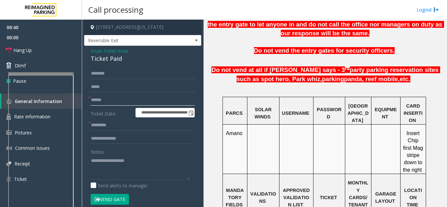
click at [116, 100] on input "text" at bounding box center [143, 100] width 104 height 11
type input "*********"
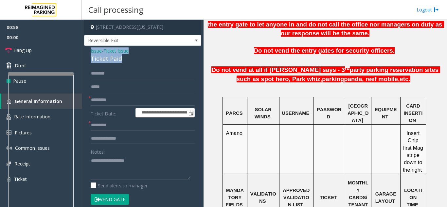
drag, startPoint x: 123, startPoint y: 58, endPoint x: 88, endPoint y: 48, distance: 36.3
click at [88, 48] on div "**********" at bounding box center [142, 202] width 117 height 313
click at [130, 175] on textarea at bounding box center [140, 167] width 99 height 25
type textarea "**********"
click at [103, 126] on input "text" at bounding box center [143, 125] width 104 height 11
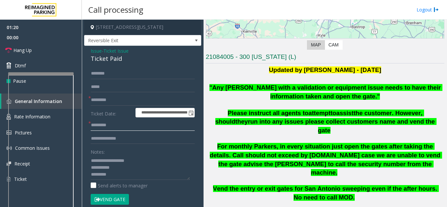
scroll to position [98, 0]
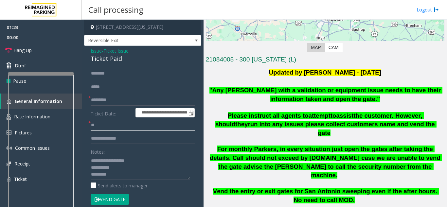
type input "**"
drag, startPoint x: 116, startPoint y: 174, endPoint x: 91, endPoint y: 174, distance: 25.2
click at [91, 174] on textarea at bounding box center [140, 167] width 99 height 25
click at [49, 54] on link "Hang Up" at bounding box center [41, 50] width 82 height 15
click at [138, 172] on textarea at bounding box center [140, 167] width 99 height 25
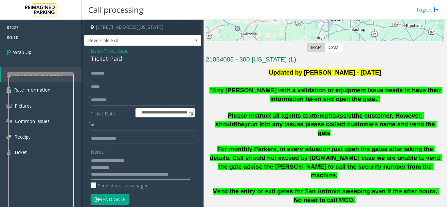
scroll to position [5, 0]
type textarea "**********"
click at [64, 55] on link "Wrap Up" at bounding box center [41, 52] width 82 height 19
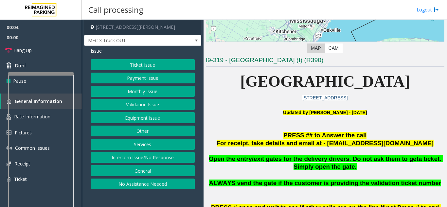
scroll to position [98, 0]
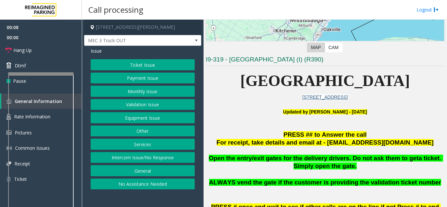
click at [142, 145] on button "Services" at bounding box center [143, 144] width 104 height 11
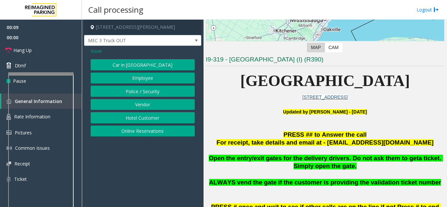
click at [137, 107] on button "Vendor" at bounding box center [143, 104] width 104 height 11
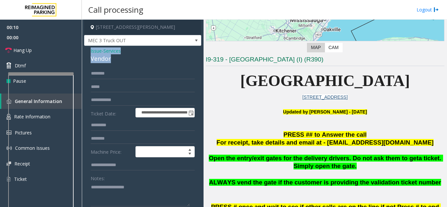
drag, startPoint x: 114, startPoint y: 60, endPoint x: 85, endPoint y: 50, distance: 30.3
click at [85, 50] on div "**********" at bounding box center [142, 171] width 117 height 250
type textarea "**********"
click at [104, 72] on input "text" at bounding box center [143, 73] width 104 height 11
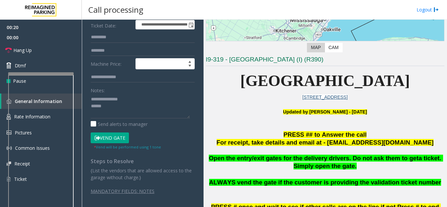
scroll to position [89, 0]
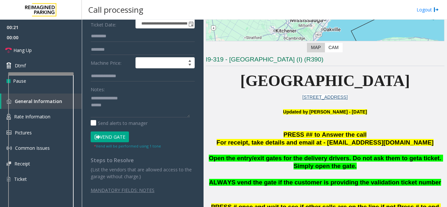
type input "***"
click at [103, 141] on button "Vend Gate" at bounding box center [110, 136] width 38 height 11
click at [114, 113] on textarea at bounding box center [140, 105] width 99 height 25
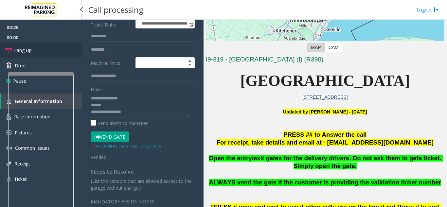
click at [63, 57] on link "Hang Up" at bounding box center [41, 50] width 82 height 15
click at [138, 110] on textarea at bounding box center [140, 105] width 99 height 25
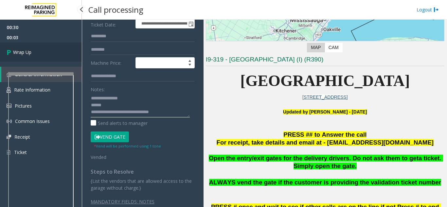
type textarea "**********"
click at [26, 56] on link "Wrap Up" at bounding box center [41, 52] width 82 height 19
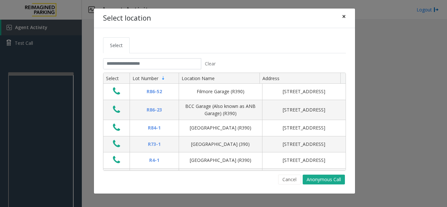
click at [347, 16] on button "×" at bounding box center [343, 17] width 13 height 16
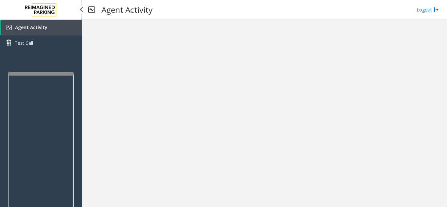
click at [43, 26] on span "Agent Activity" at bounding box center [31, 27] width 32 height 6
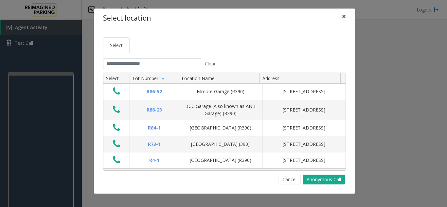
click at [341, 16] on button "×" at bounding box center [343, 17] width 13 height 16
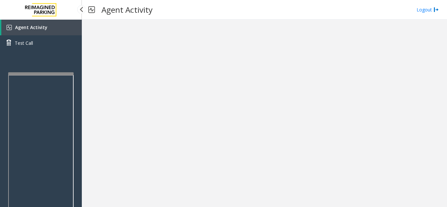
click at [40, 32] on link "Agent Activity" at bounding box center [41, 28] width 80 height 16
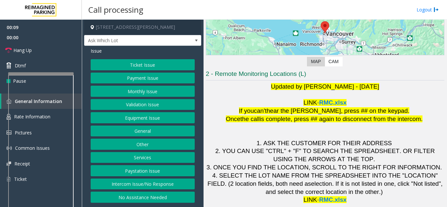
scroll to position [96, 0]
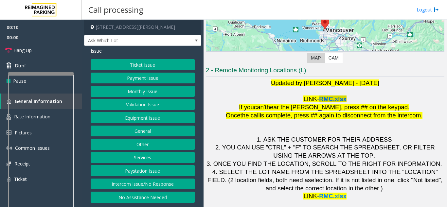
click at [334, 95] on span "RMC.xlsx" at bounding box center [332, 98] width 27 height 7
click at [27, 48] on span "Hang Up" at bounding box center [22, 50] width 18 height 7
click at [136, 200] on button "No Assistance Needed" at bounding box center [143, 197] width 104 height 11
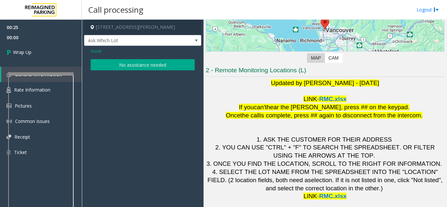
click at [145, 66] on button "No assistance needed" at bounding box center [143, 64] width 104 height 11
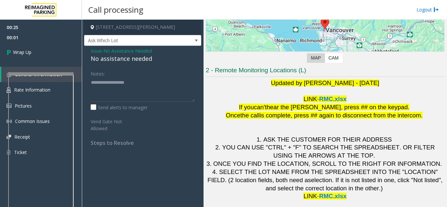
click at [97, 51] on span "Issue" at bounding box center [96, 50] width 11 height 7
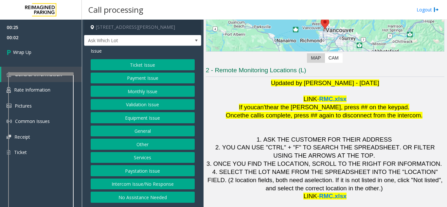
click at [137, 118] on button "Equipment Issue" at bounding box center [143, 117] width 104 height 11
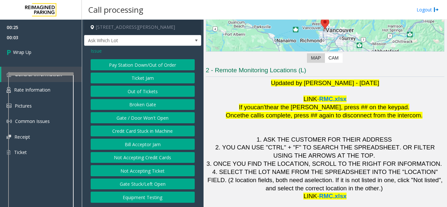
click at [139, 117] on button "Gate / Door Won't Open" at bounding box center [143, 117] width 104 height 11
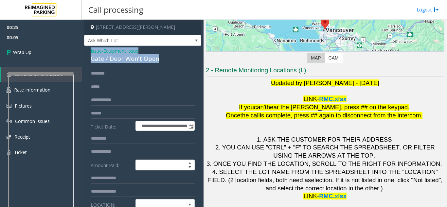
drag, startPoint x: 160, startPoint y: 56, endPoint x: 87, endPoint y: 51, distance: 72.5
click at [87, 51] on div "**********" at bounding box center [142, 211] width 117 height 331
copy div "Issue - Equipment Issue Gate / Door Won't Open"
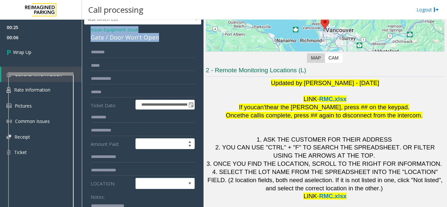
scroll to position [33, 0]
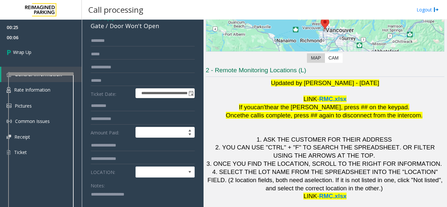
click at [102, 199] on textarea at bounding box center [140, 201] width 99 height 25
paste textarea "**********"
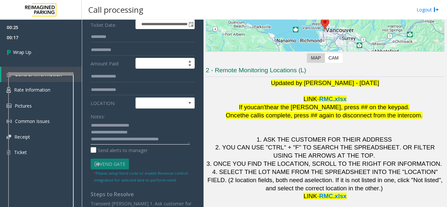
scroll to position [102, 0]
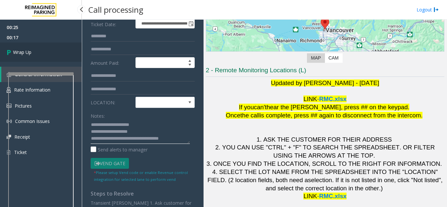
type textarea "**********"
click at [43, 58] on link "Wrap Up" at bounding box center [41, 52] width 82 height 19
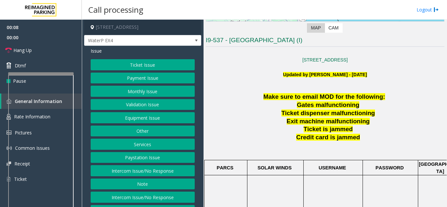
scroll to position [131, 0]
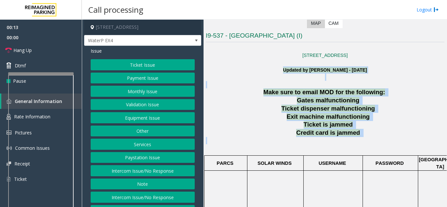
drag, startPoint x: 263, startPoint y: 70, endPoint x: 363, endPoint y: 143, distance: 124.2
click at [263, 120] on p "Exit machine malfunctioning" at bounding box center [329, 117] width 231 height 8
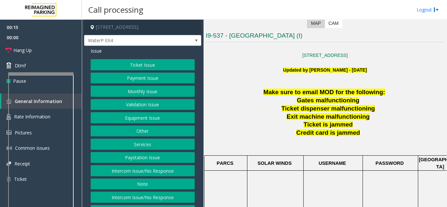
click at [147, 175] on button "Intercom Issue/No Response" at bounding box center [143, 170] width 104 height 11
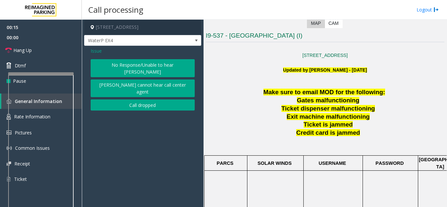
click at [133, 63] on button "No Response/Unable to hear [PERSON_NAME]" at bounding box center [143, 68] width 104 height 18
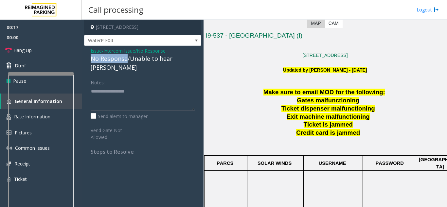
drag, startPoint x: 126, startPoint y: 59, endPoint x: 86, endPoint y: 59, distance: 40.2
click at [86, 59] on div "Issue - Intercom Issue/No Response No Response/Unable to hear [PERSON_NAME] Not…" at bounding box center [142, 104] width 117 height 116
click at [149, 86] on textarea at bounding box center [143, 98] width 104 height 25
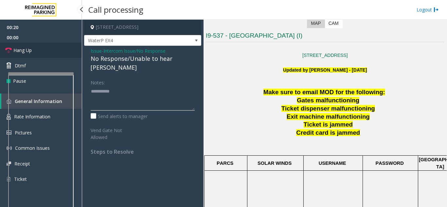
type textarea "**********"
click at [42, 49] on link "Hang Up" at bounding box center [41, 50] width 82 height 15
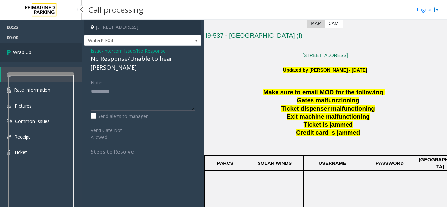
click at [38, 49] on link "Wrap Up" at bounding box center [41, 52] width 82 height 19
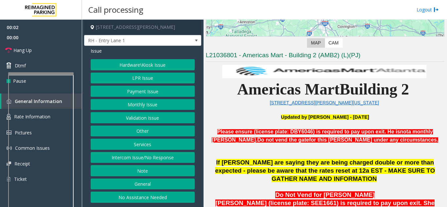
scroll to position [131, 0]
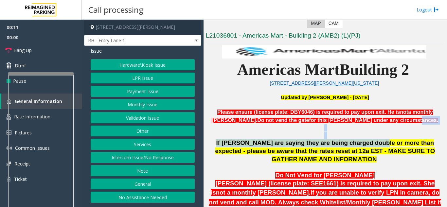
drag, startPoint x: 399, startPoint y: 123, endPoint x: 353, endPoint y: 144, distance: 50.7
click at [130, 156] on button "Intercom Issue/No Response" at bounding box center [143, 157] width 104 height 11
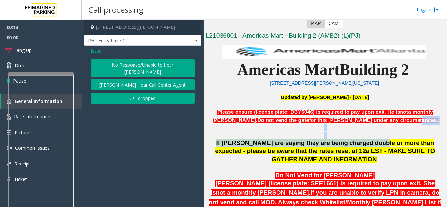
click at [123, 66] on button "No Response/Unable to hear [PERSON_NAME]" at bounding box center [143, 68] width 104 height 18
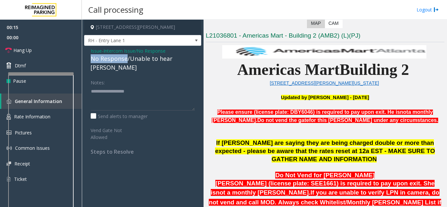
drag, startPoint x: 127, startPoint y: 59, endPoint x: 88, endPoint y: 57, distance: 39.0
click at [88, 57] on div "Issue - Intercom Issue/No Response No Response/Unable to hear [PERSON_NAME] Not…" at bounding box center [142, 104] width 117 height 116
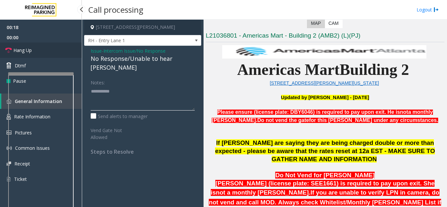
type textarea "**********"
click at [51, 48] on link "Hang Up" at bounding box center [41, 50] width 82 height 15
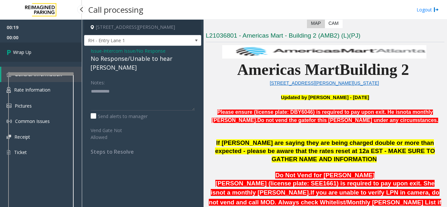
click at [31, 54] on span "Wrap Up" at bounding box center [22, 52] width 18 height 7
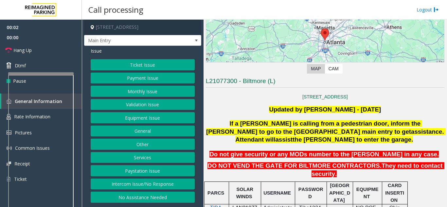
scroll to position [98, 0]
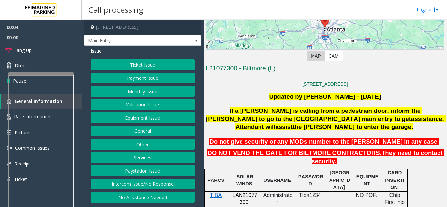
click at [231, 138] on p "Do not give security or any MODs number to the [PERSON_NAME] in any case." at bounding box center [325, 142] width 240 height 8
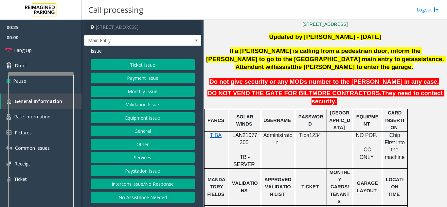
scroll to position [125, 0]
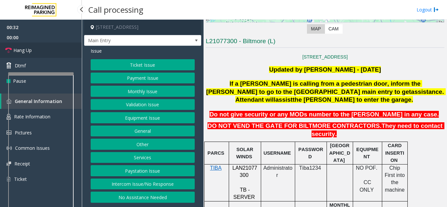
click at [58, 53] on link "Hang Up" at bounding box center [41, 50] width 82 height 15
click at [139, 123] on button "Equipment Issue" at bounding box center [143, 117] width 104 height 11
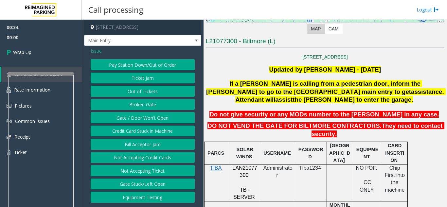
click at [139, 123] on button "Gate / Door Won't Open" at bounding box center [143, 117] width 104 height 11
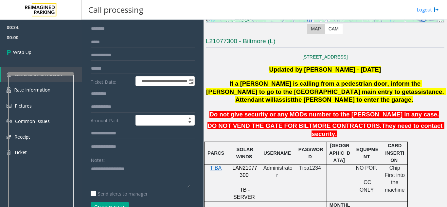
scroll to position [98, 0]
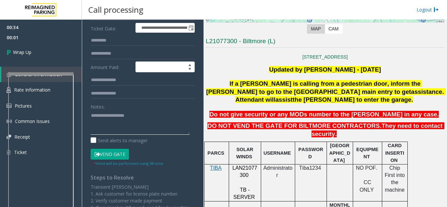
click at [107, 125] on textarea at bounding box center [140, 122] width 99 height 25
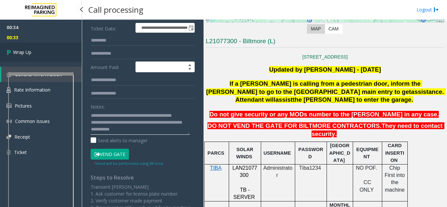
type textarea "**********"
click at [38, 43] on link "Wrap Up" at bounding box center [41, 52] width 82 height 19
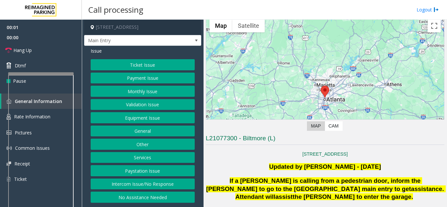
scroll to position [131, 0]
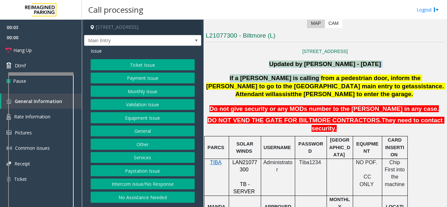
drag, startPoint x: 262, startPoint y: 61, endPoint x: 277, endPoint y: 71, distance: 18.1
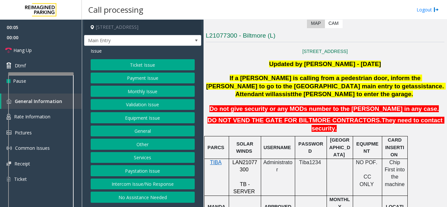
click at [286, 89] on span ". Attendant will" at bounding box center [340, 90] width 210 height 15
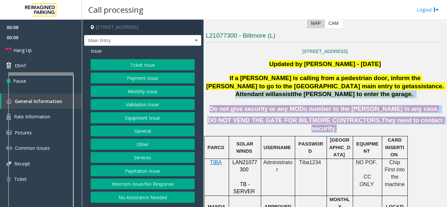
drag, startPoint x: 286, startPoint y: 86, endPoint x: 429, endPoint y: 116, distance: 147.1
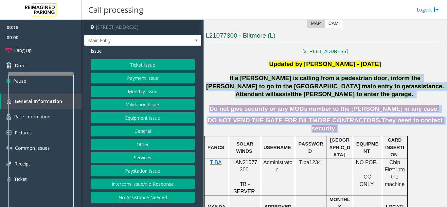
drag, startPoint x: 207, startPoint y: 79, endPoint x: 439, endPoint y: 119, distance: 235.3
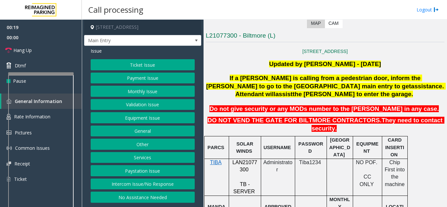
click at [240, 51] on p "[STREET_ADDRESS]" at bounding box center [325, 51] width 238 height 5
click at [146, 45] on span "Main Entry" at bounding box center [130, 40] width 93 height 10
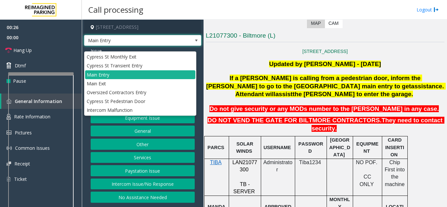
click at [146, 45] on span "Main Entry" at bounding box center [130, 40] width 93 height 10
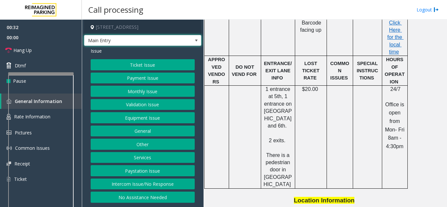
scroll to position [327, 0]
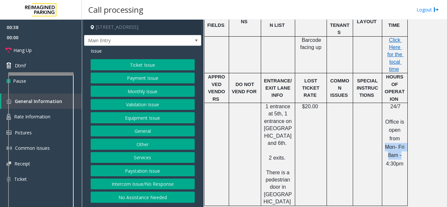
drag, startPoint x: 385, startPoint y: 110, endPoint x: 398, endPoint y: 120, distance: 16.1
click at [400, 119] on span "Office is open from Mon- Fri 8am - 4:30pm" at bounding box center [395, 142] width 21 height 47
click at [397, 121] on p "Office is open from Mon- Fri 8am - 4:30pm" at bounding box center [394, 143] width 21 height 50
click at [399, 126] on span "Office is open from Mon- Fri 8am - 4:30pm" at bounding box center [395, 142] width 21 height 47
drag, startPoint x: 404, startPoint y: 129, endPoint x: 386, endPoint y: 108, distance: 27.1
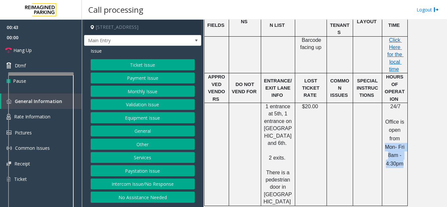
click at [386, 118] on p "Office is open from Mon- Fri 8am - 4:30pm" at bounding box center [394, 143] width 21 height 50
click at [382, 117] on div at bounding box center [382, 154] width 2 height 103
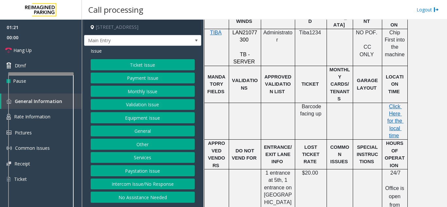
scroll to position [289, 0]
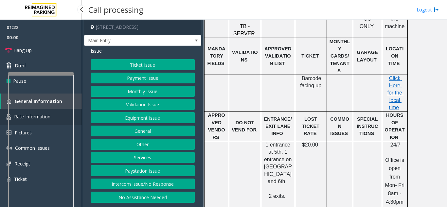
click at [78, 113] on link "Rate Information" at bounding box center [41, 117] width 82 height 16
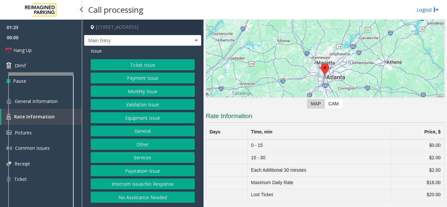
scroll to position [50, 0]
click at [78, 103] on link "General Information" at bounding box center [41, 101] width 82 height 15
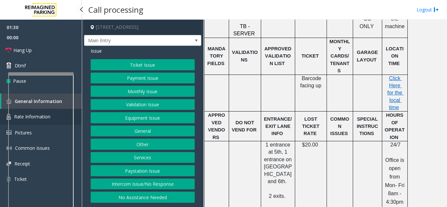
click at [78, 113] on link "Rate Information" at bounding box center [41, 117] width 82 height 16
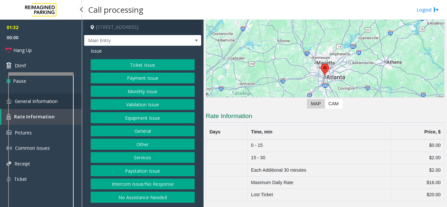
click at [78, 107] on link "General Information" at bounding box center [41, 101] width 82 height 15
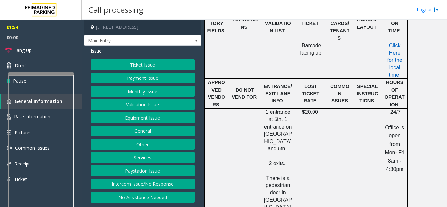
scroll to position [223, 0]
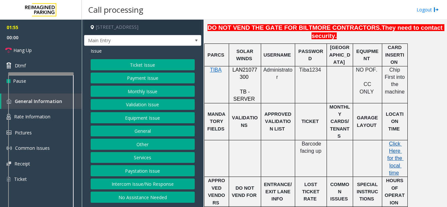
click at [392, 141] on span "Click Here for the local time" at bounding box center [395, 158] width 16 height 35
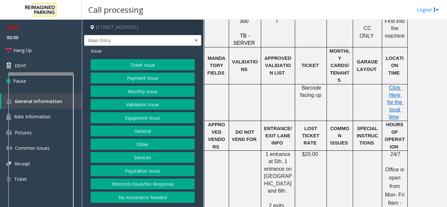
scroll to position [289, 0]
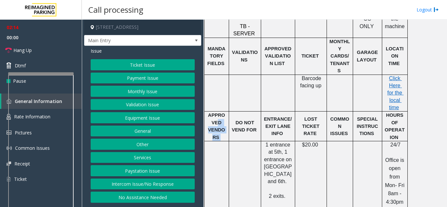
drag, startPoint x: 206, startPoint y: 81, endPoint x: 221, endPoint y: 96, distance: 20.8
click at [221, 112] on div "APPROVED VENDORS" at bounding box center [216, 126] width 24 height 29
click at [224, 112] on p "APPROVED VENDORS" at bounding box center [217, 126] width 20 height 29
drag, startPoint x: 232, startPoint y: 79, endPoint x: 258, endPoint y: 98, distance: 32.1
click at [258, 112] on td "DO NOT VEND FOR" at bounding box center [245, 127] width 32 height 30
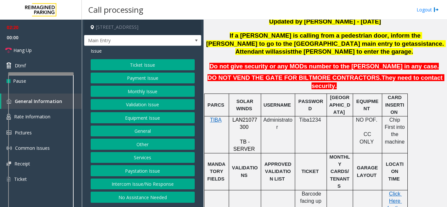
scroll to position [158, 0]
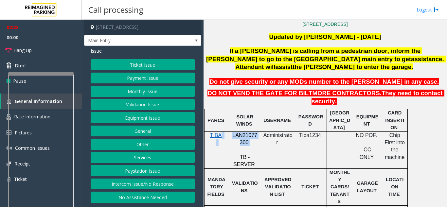
drag, startPoint x: 250, startPoint y: 128, endPoint x: 227, endPoint y: 120, distance: 24.5
click at [227, 131] on tr "TIBA LAN21077300 TB - SERVER Administrator Tiba1234 NO POF. CC ONLY Chip First …" at bounding box center [305, 149] width 203 height 37
drag, startPoint x: 231, startPoint y: 139, endPoint x: 265, endPoint y: 142, distance: 33.5
click at [265, 142] on tr "TIBA LAN21077300 TB - SERVER Administrator Tiba1234 NO POF. CC ONLY Chip First …" at bounding box center [305, 149] width 203 height 37
click at [268, 141] on td "Administrator" at bounding box center [278, 149] width 34 height 37
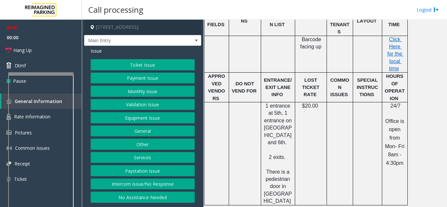
scroll to position [354, 0]
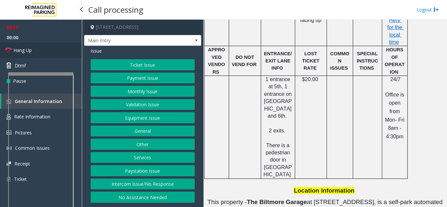
click at [71, 54] on link "Hang Up" at bounding box center [41, 50] width 82 height 15
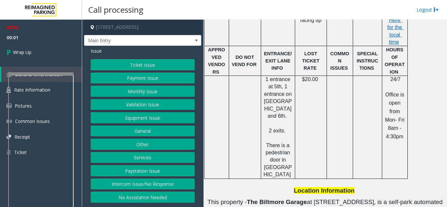
click at [145, 122] on button "Equipment Issue" at bounding box center [143, 117] width 104 height 11
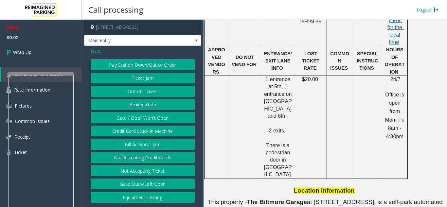
click at [145, 122] on button "Gate / Door Won't Open" at bounding box center [143, 117] width 104 height 11
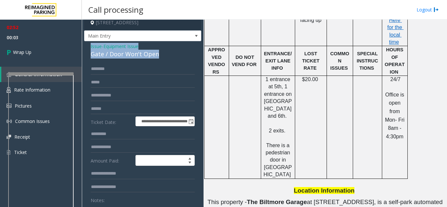
drag, startPoint x: 160, startPoint y: 58, endPoint x: 91, endPoint y: 51, distance: 69.3
click at [91, 51] on div "Issue - Equipment Issue Gate / Door Won't Open" at bounding box center [143, 51] width 104 height 16
copy div "Issue - Equipment Issue Gate / Door Won't Open"
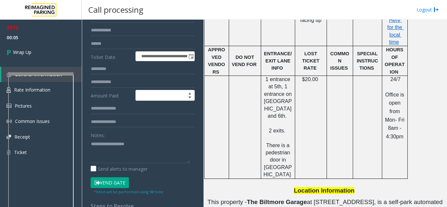
scroll to position [70, 0]
click at [107, 154] on textarea at bounding box center [140, 150] width 99 height 25
paste textarea "**********"
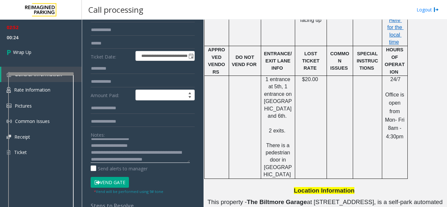
scroll to position [12, 0]
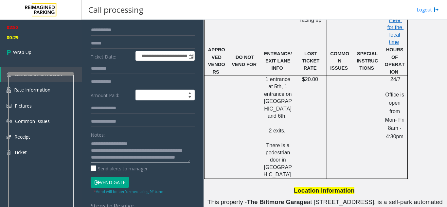
click at [138, 157] on textarea at bounding box center [140, 150] width 99 height 25
type textarea "**********"
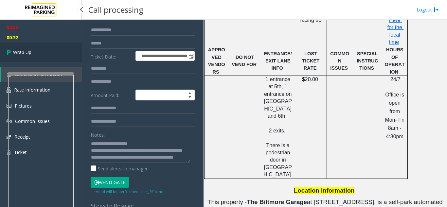
click at [22, 59] on link "Wrap Up" at bounding box center [41, 52] width 82 height 19
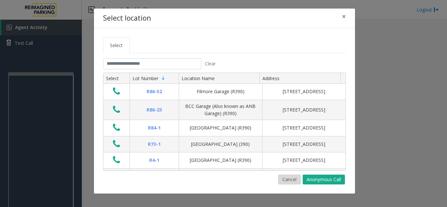
click at [286, 179] on button "Cancel" at bounding box center [289, 180] width 23 height 10
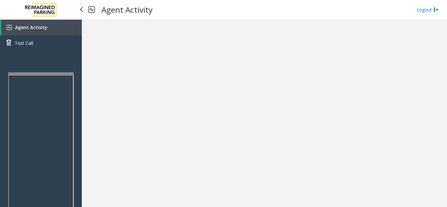
click at [44, 33] on link "Agent Activity" at bounding box center [41, 28] width 80 height 16
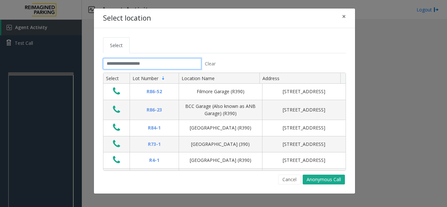
click at [129, 65] on input "text" at bounding box center [152, 63] width 98 height 11
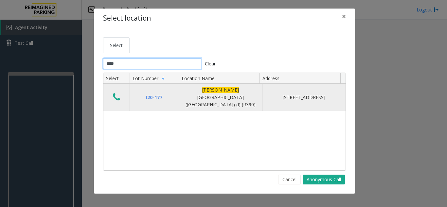
type input "****"
click at [120, 95] on icon "Data table" at bounding box center [116, 97] width 7 height 9
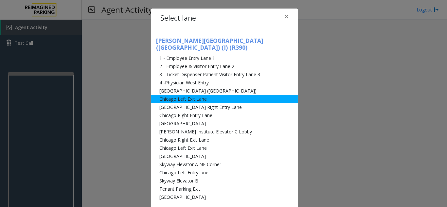
click at [210, 95] on li "Chicago Left Exit Lane" at bounding box center [224, 99] width 147 height 8
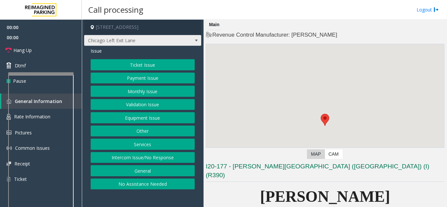
click at [154, 43] on span "Chicago Left Exit Lane" at bounding box center [130, 40] width 93 height 10
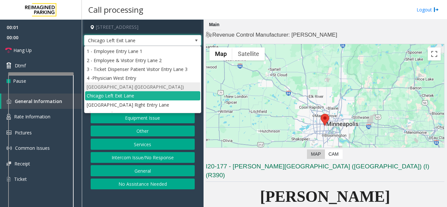
click at [138, 87] on li "[GEOGRAPHIC_DATA] ([GEOGRAPHIC_DATA])" at bounding box center [142, 86] width 115 height 9
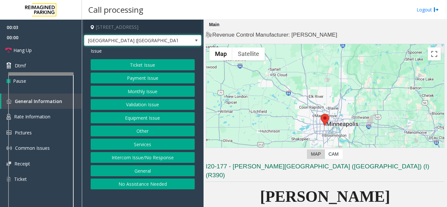
click at [141, 90] on button "Monthly Issue" at bounding box center [143, 91] width 104 height 11
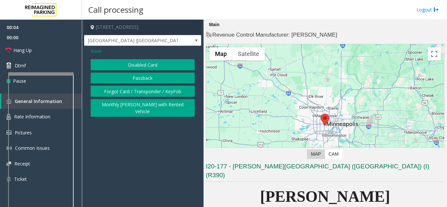
click at [136, 64] on button "Disabled Card" at bounding box center [143, 64] width 104 height 11
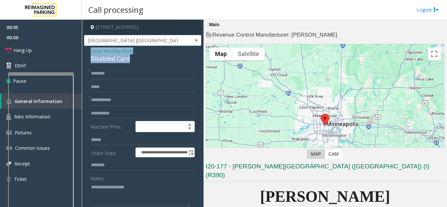
drag, startPoint x: 134, startPoint y: 57, endPoint x: 83, endPoint y: 51, distance: 50.8
click at [83, 51] on app-call-processing-form "**********" at bounding box center [143, 113] width 122 height 187
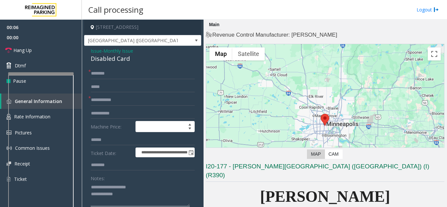
click at [123, 201] on textarea at bounding box center [140, 194] width 99 height 25
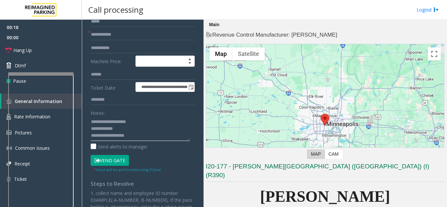
type textarea "**********"
click at [110, 165] on button "Vend Gate" at bounding box center [110, 160] width 38 height 11
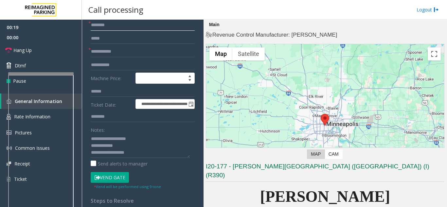
click at [104, 24] on input "text" at bounding box center [143, 25] width 104 height 11
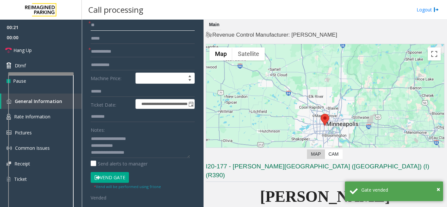
type input "**"
click at [99, 52] on input "text" at bounding box center [143, 51] width 104 height 11
type input "**"
click at [144, 148] on textarea at bounding box center [140, 145] width 99 height 25
click at [144, 156] on textarea at bounding box center [140, 145] width 99 height 25
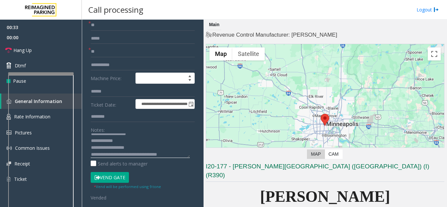
scroll to position [12, 0]
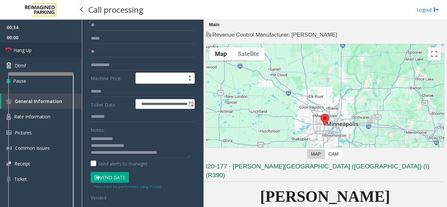
click at [49, 48] on link "Hang Up" at bounding box center [41, 50] width 82 height 15
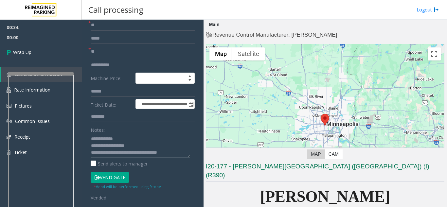
click at [107, 154] on textarea at bounding box center [140, 145] width 99 height 25
type textarea "**********"
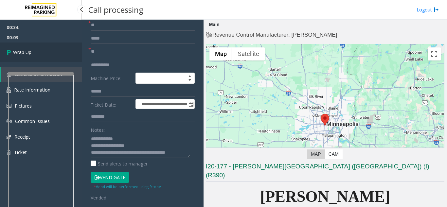
click at [26, 49] on span "Wrap Up" at bounding box center [22, 52] width 18 height 7
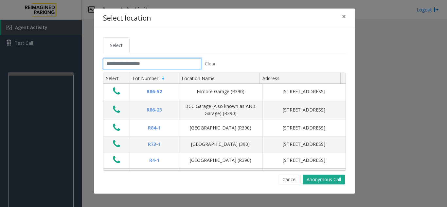
click at [115, 63] on input "text" at bounding box center [152, 63] width 98 height 11
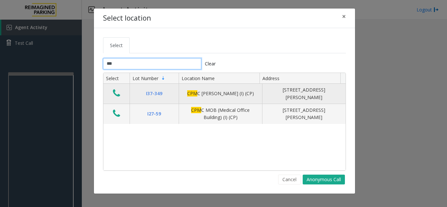
type input "***"
click at [114, 94] on icon "Data table" at bounding box center [116, 93] width 7 height 9
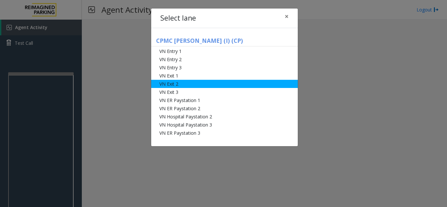
click at [178, 83] on li "VN Exit 2" at bounding box center [224, 84] width 147 height 8
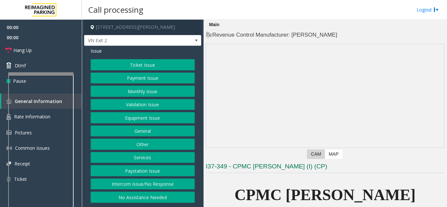
click at [155, 91] on button "Monthly Issue" at bounding box center [143, 91] width 104 height 11
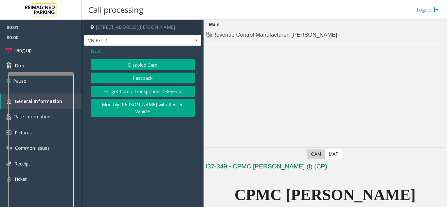
click at [151, 66] on button "Disabled Card" at bounding box center [143, 64] width 104 height 11
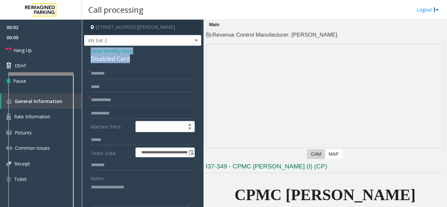
drag, startPoint x: 137, startPoint y: 61, endPoint x: 87, endPoint y: 51, distance: 51.1
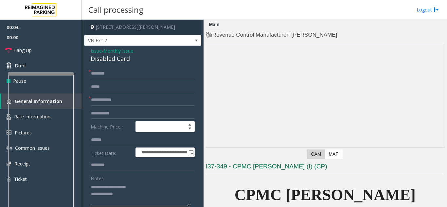
click at [147, 190] on textarea at bounding box center [140, 194] width 99 height 25
type textarea "**********"
click at [120, 99] on input "text" at bounding box center [143, 100] width 104 height 11
type input "**"
click at [115, 70] on input "text" at bounding box center [143, 73] width 104 height 11
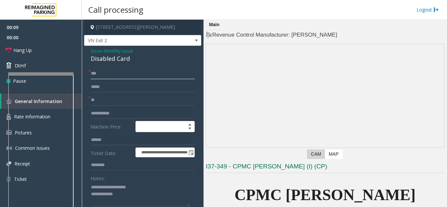
type input "**"
click at [102, 111] on input "text" at bounding box center [143, 113] width 104 height 11
click at [60, 52] on link "Hang Up" at bounding box center [41, 50] width 82 height 15
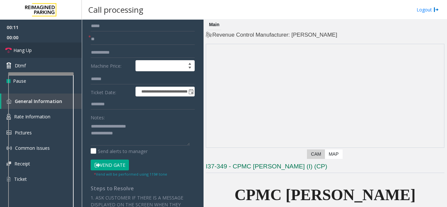
scroll to position [65, 0]
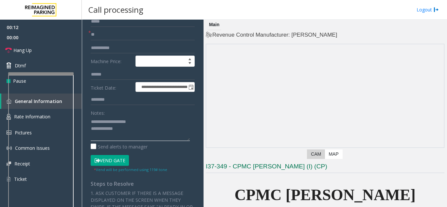
click at [140, 137] on textarea at bounding box center [140, 128] width 99 height 25
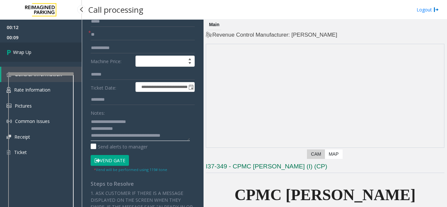
type textarea "**********"
click at [48, 48] on link "Wrap Up" at bounding box center [41, 52] width 82 height 19
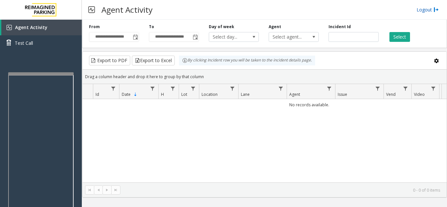
click at [426, 9] on link "Logout" at bounding box center [427, 9] width 22 height 7
